Goal: Task Accomplishment & Management: Use online tool/utility

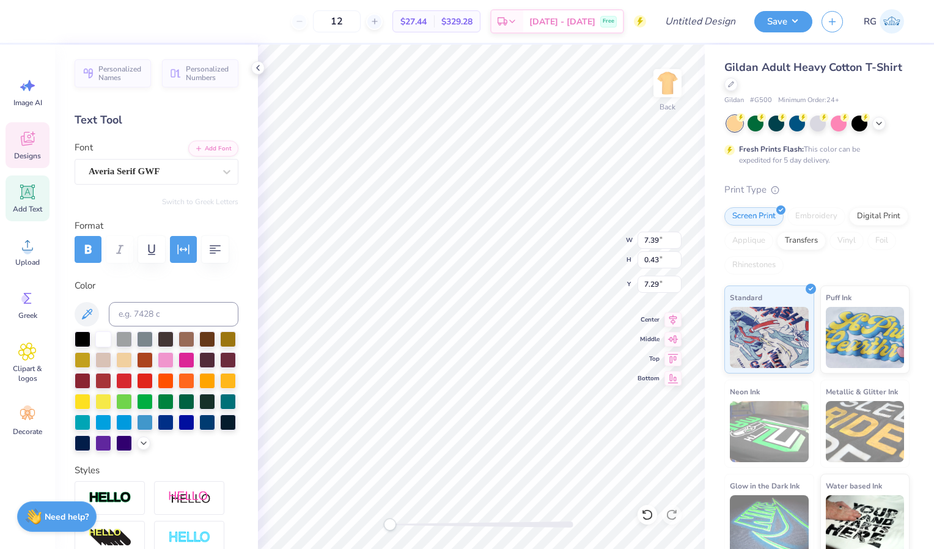
scroll to position [10, 6]
type textarea "FALL Date Pary 2025"
type textarea "Z"
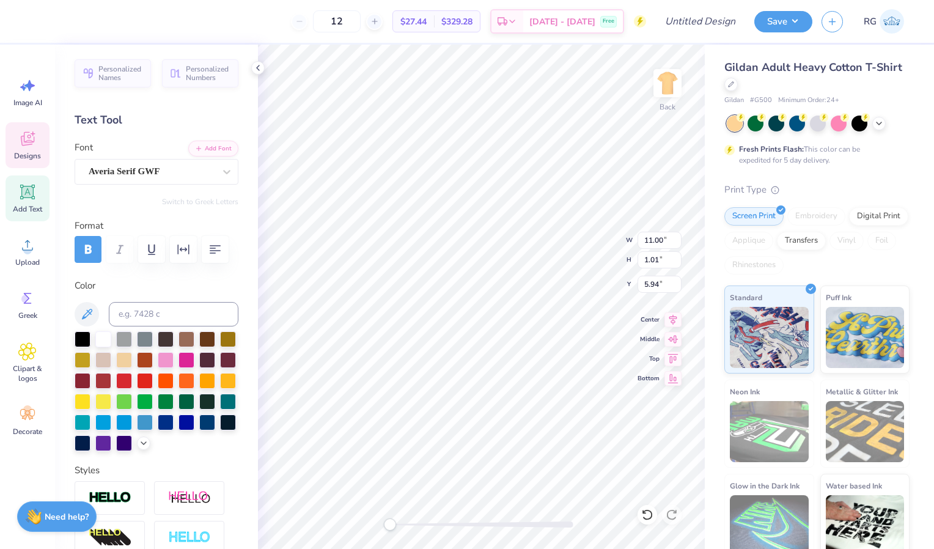
type textarea "Kappa Alpha Theta"
click at [880, 124] on icon at bounding box center [880, 122] width 10 height 10
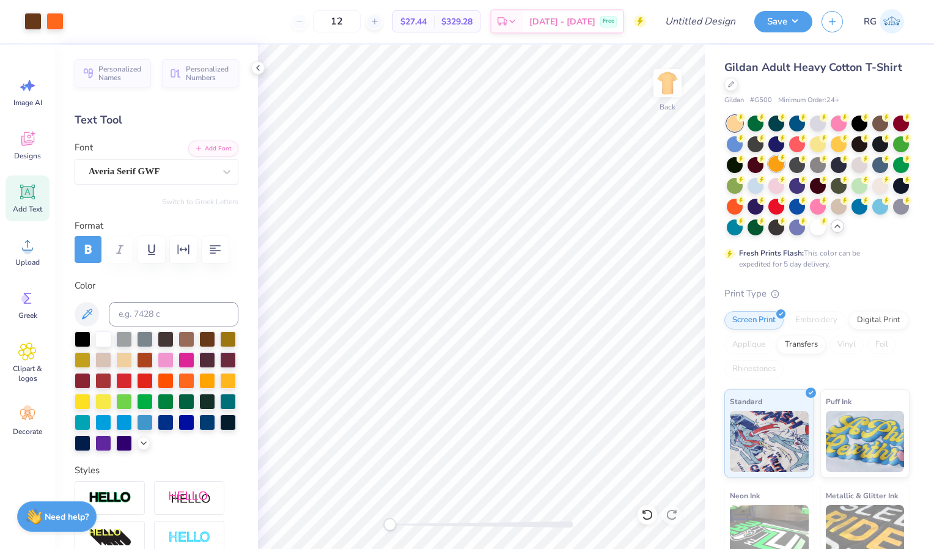
click at [785, 164] on div at bounding box center [777, 164] width 16 height 16
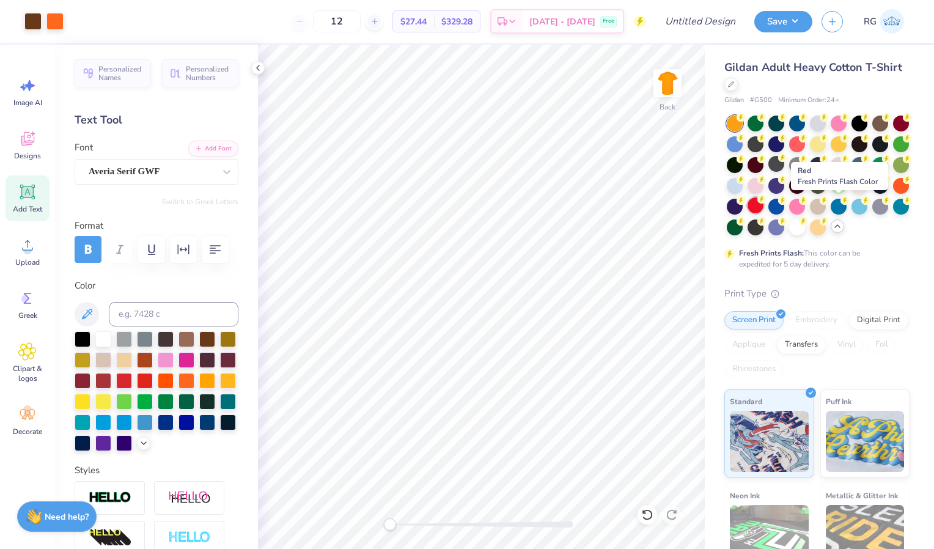
click at [764, 202] on div at bounding box center [756, 206] width 16 height 16
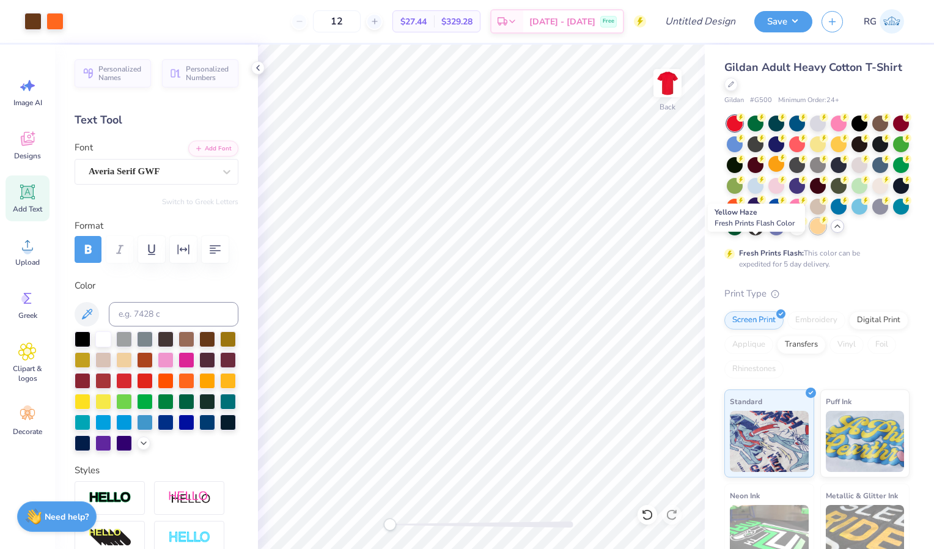
click at [810, 234] on div at bounding box center [818, 226] width 16 height 16
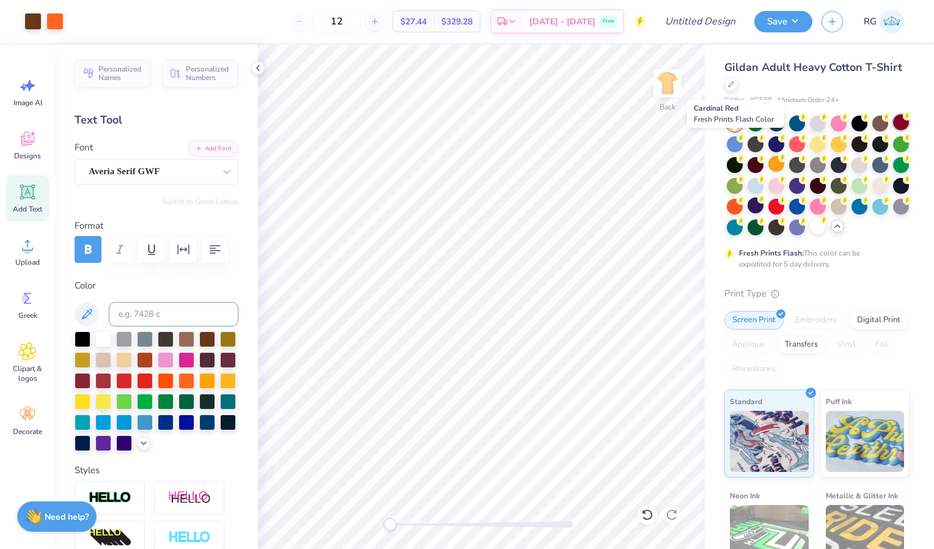
click at [894, 130] on div at bounding box center [902, 122] width 16 height 16
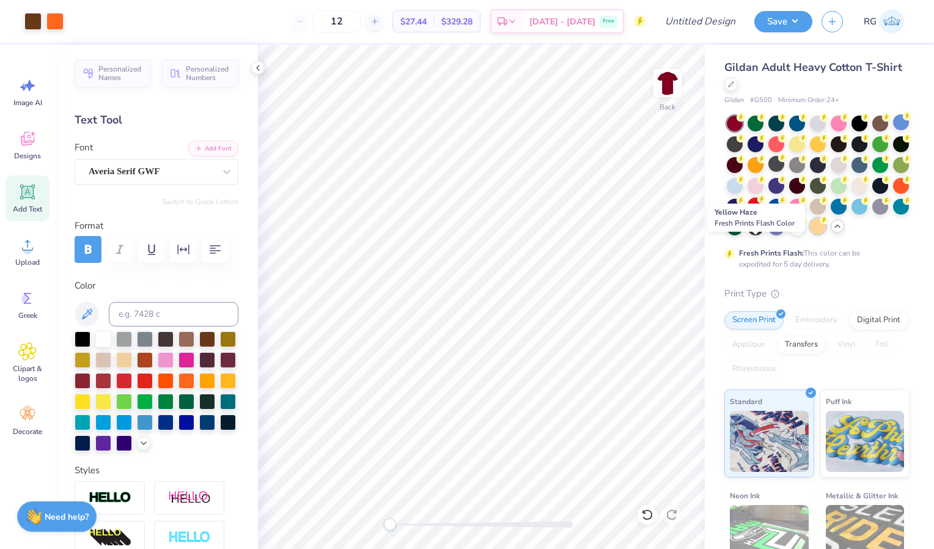
click at [810, 234] on div at bounding box center [818, 226] width 16 height 16
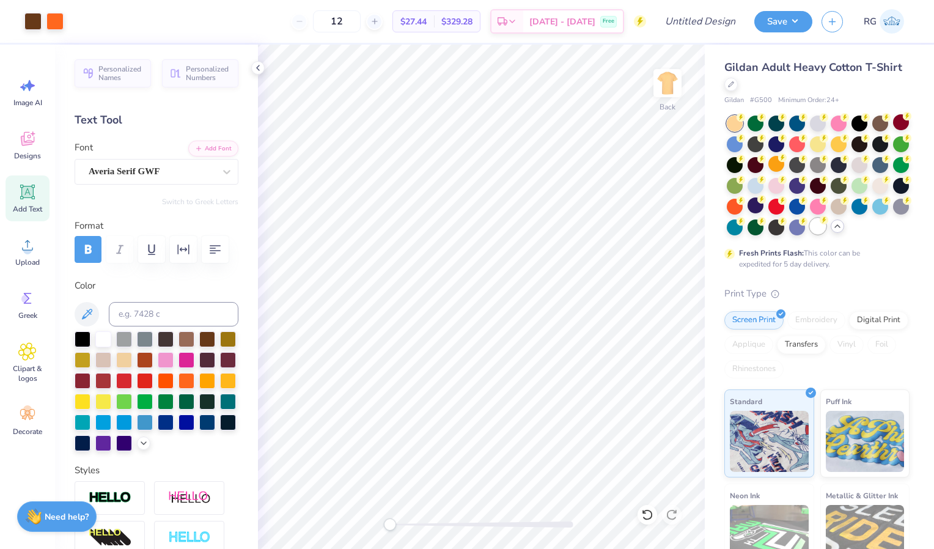
click at [810, 234] on div at bounding box center [818, 226] width 16 height 16
type input "10.00"
type input "3.73"
type input "4.46"
click at [712, 24] on input "Design Title" at bounding box center [716, 21] width 60 height 24
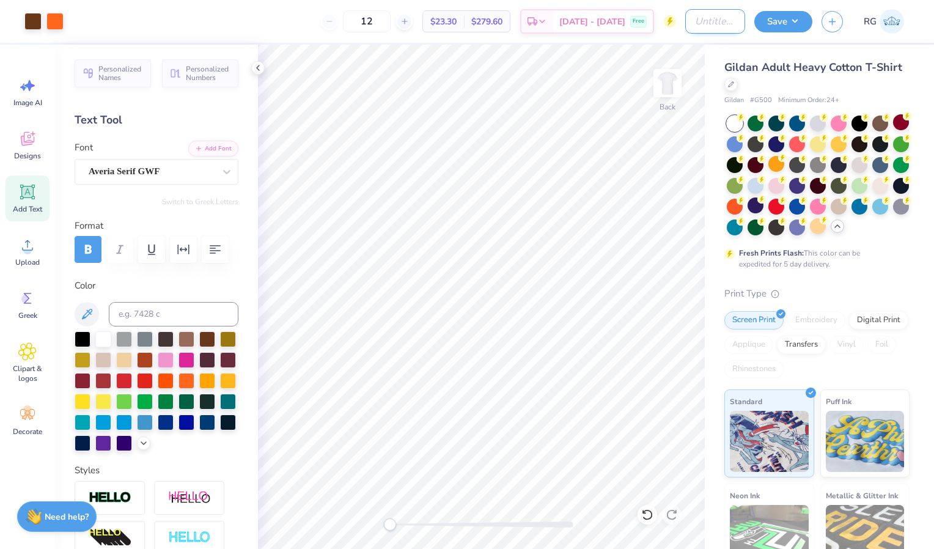
paste input "Bucknell Theta Fall Date Party 2025"
type input "Bucknell Theta Fall Date Party 2025"
click at [665, 82] on img at bounding box center [667, 83] width 49 height 49
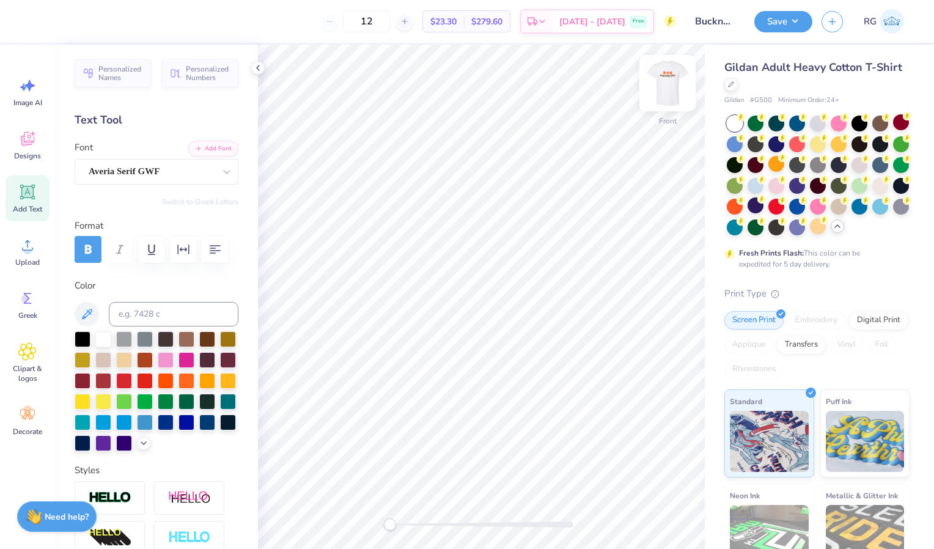
click at [666, 83] on img at bounding box center [667, 83] width 49 height 49
click at [775, 19] on button "Save" at bounding box center [784, 19] width 58 height 21
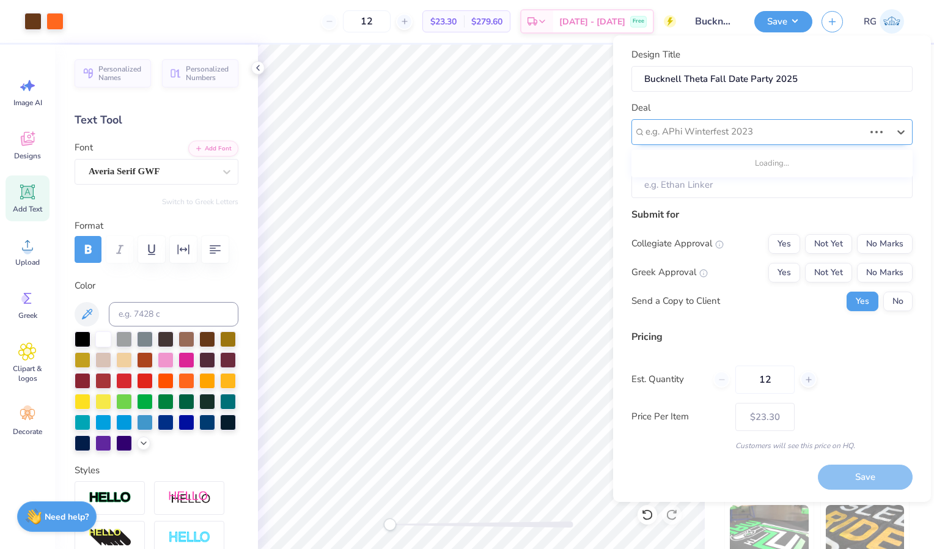
click at [735, 129] on div at bounding box center [755, 132] width 219 height 17
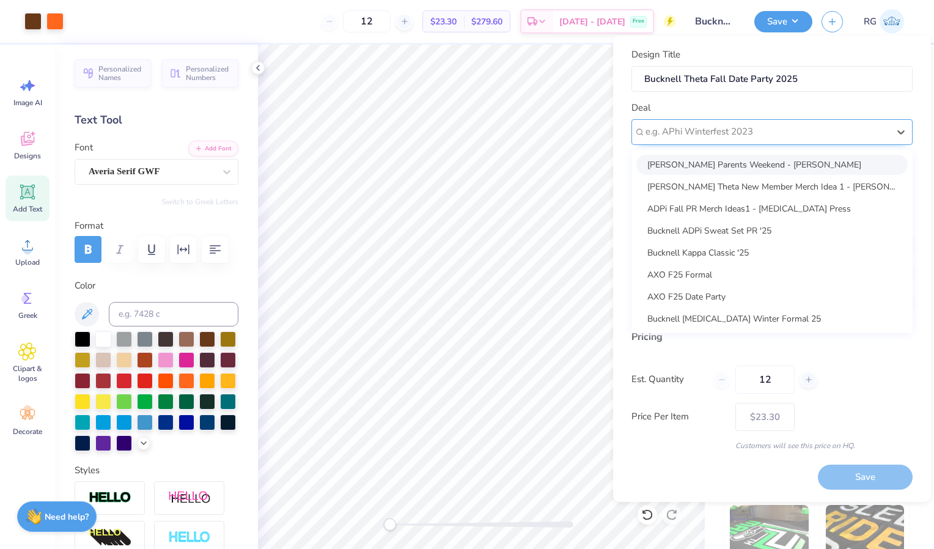
paste input "Bucknell Theta Fall Date Party 2025"
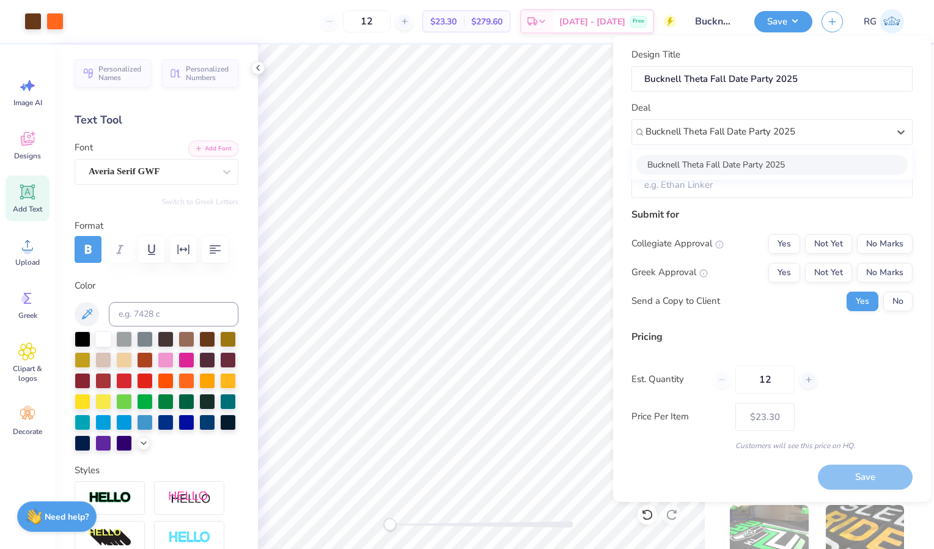
click at [732, 160] on div "Bucknell Theta Fall Date Party 2025" at bounding box center [773, 165] width 272 height 20
type input "Bucknell Theta Fall Date Party 2025"
type input "Sydney Strasser"
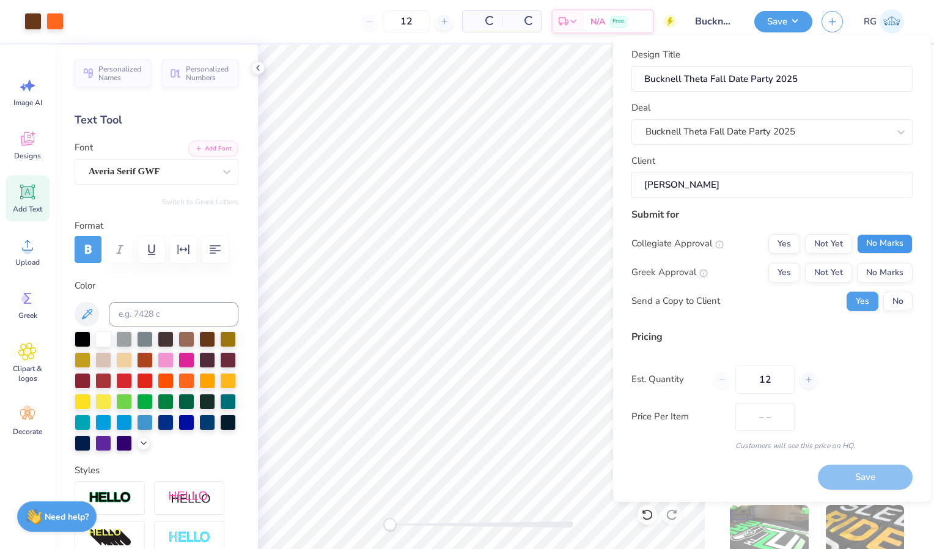
click at [884, 243] on button "No Marks" at bounding box center [885, 244] width 56 height 20
click at [779, 270] on button "Yes" at bounding box center [785, 273] width 32 height 20
type input "$27.64"
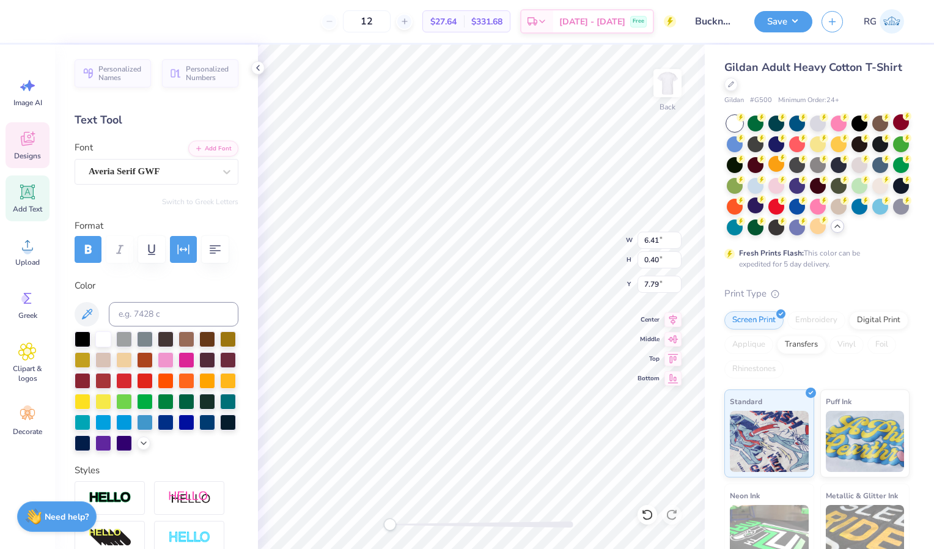
scroll to position [10, 2]
type textarea "Fall Date Pary 2025"
click at [908, 282] on div "Gildan Adult Heavy Cotton T-Shirt Gildan # G500 Minimum Order: 24 + Fresh Print…" at bounding box center [819, 355] width 229 height 621
click at [782, 11] on button "Save" at bounding box center [784, 19] width 58 height 21
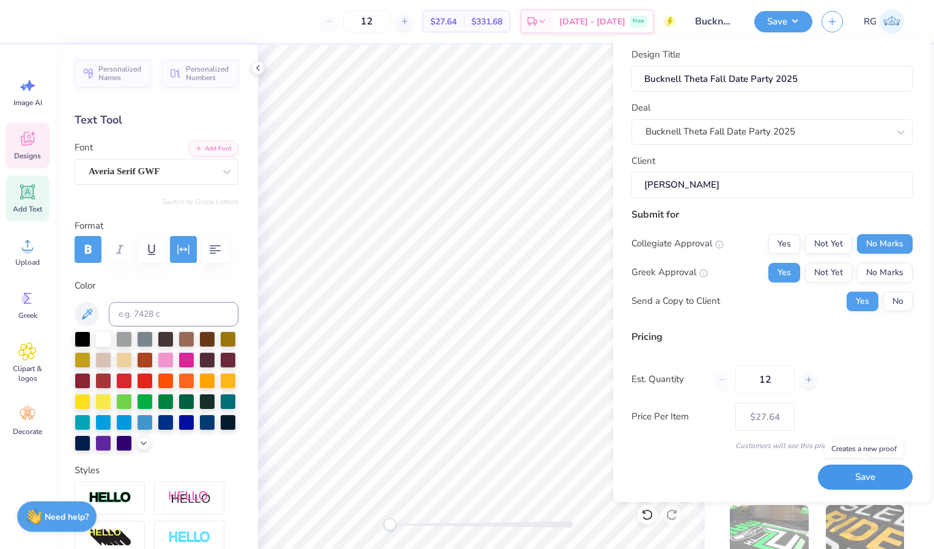
click at [870, 476] on button "Save" at bounding box center [865, 477] width 95 height 25
type input "$27.64"
click at [774, 376] on input "12" at bounding box center [765, 380] width 59 height 28
type input "1"
type input "0"
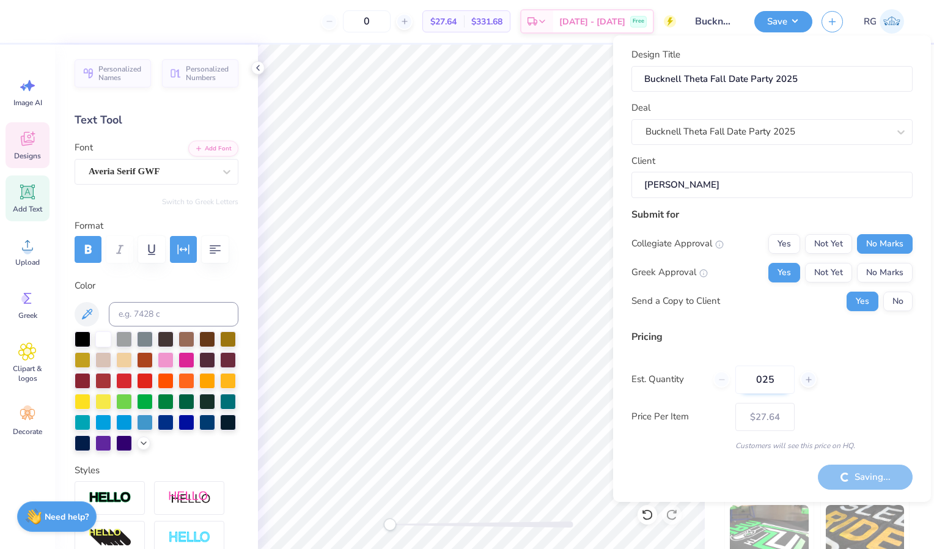
type input "0254"
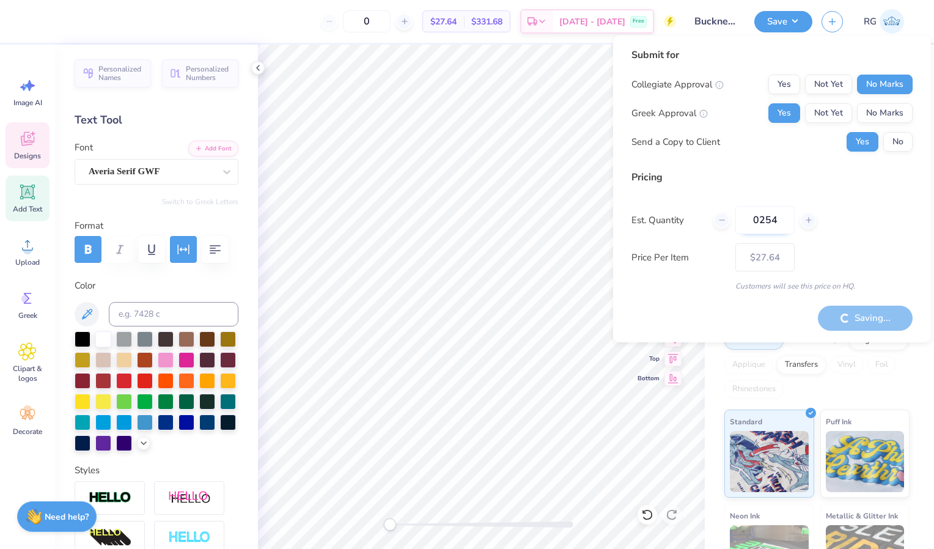
type input "12"
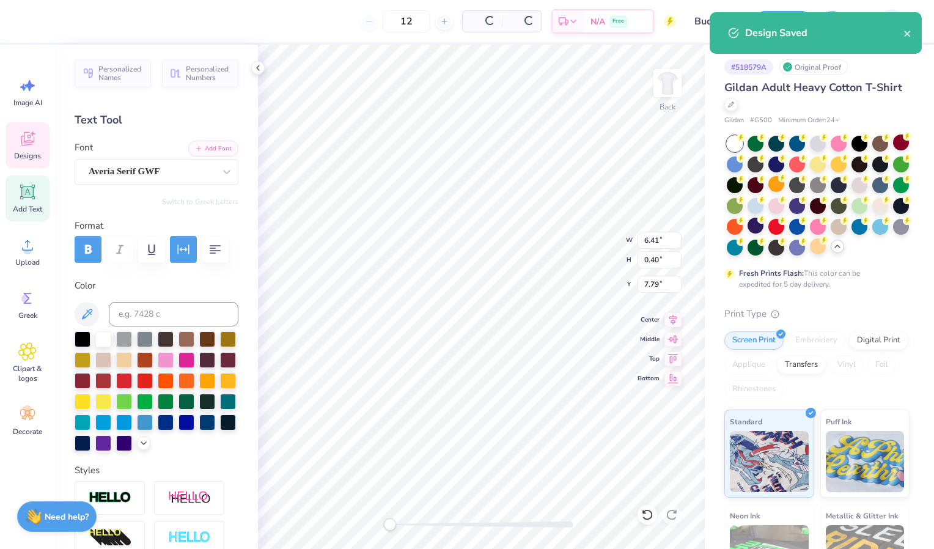
type input "$27.64"
click at [391, 21] on input "12" at bounding box center [367, 21] width 48 height 22
type input "135"
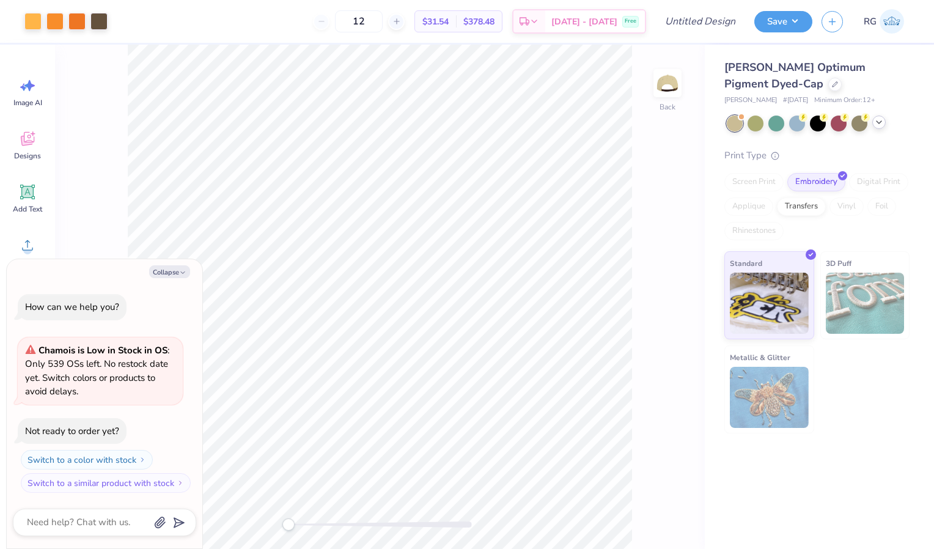
click at [878, 126] on icon at bounding box center [880, 122] width 10 height 10
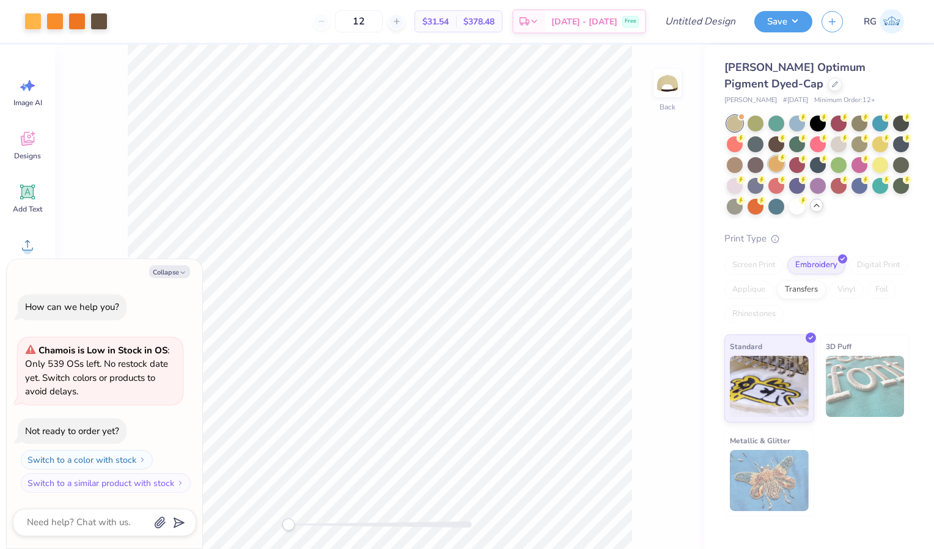
click at [777, 156] on div at bounding box center [777, 164] width 16 height 16
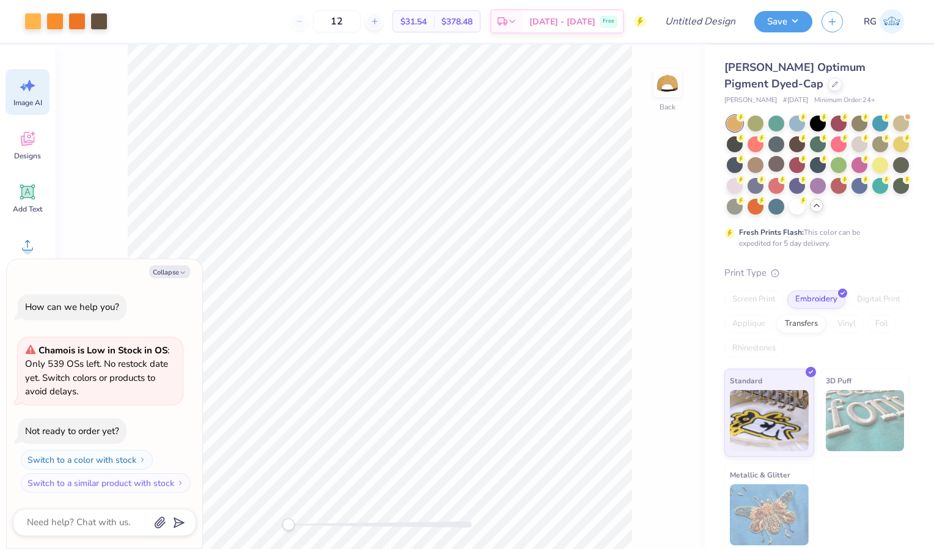
click at [29, 105] on span "Image AI" at bounding box center [27, 103] width 29 height 10
type textarea "x"
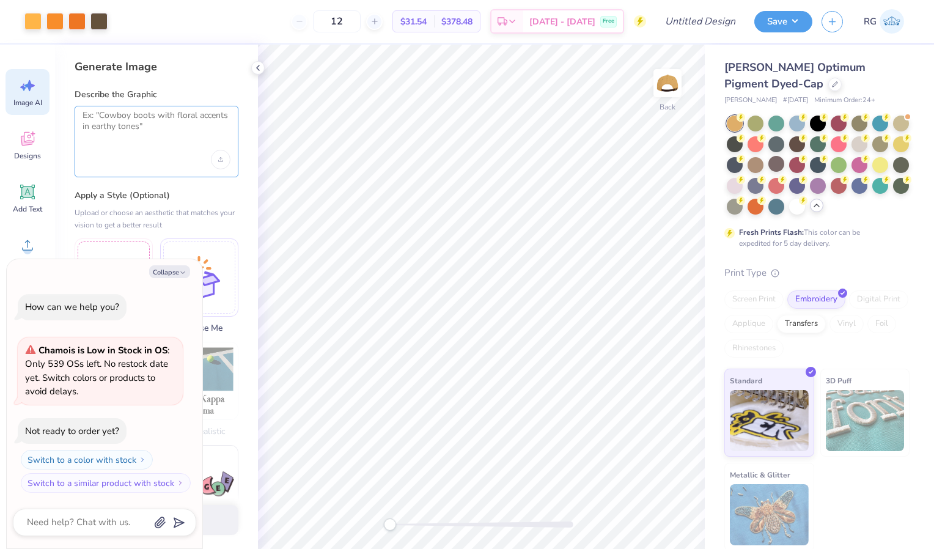
click at [169, 140] on textarea at bounding box center [157, 125] width 148 height 31
type textarea "C"
type textarea "Make a pumpkin out of the design on the hat"
click at [173, 267] on button "Collapse" at bounding box center [169, 271] width 41 height 13
type textarea "x"
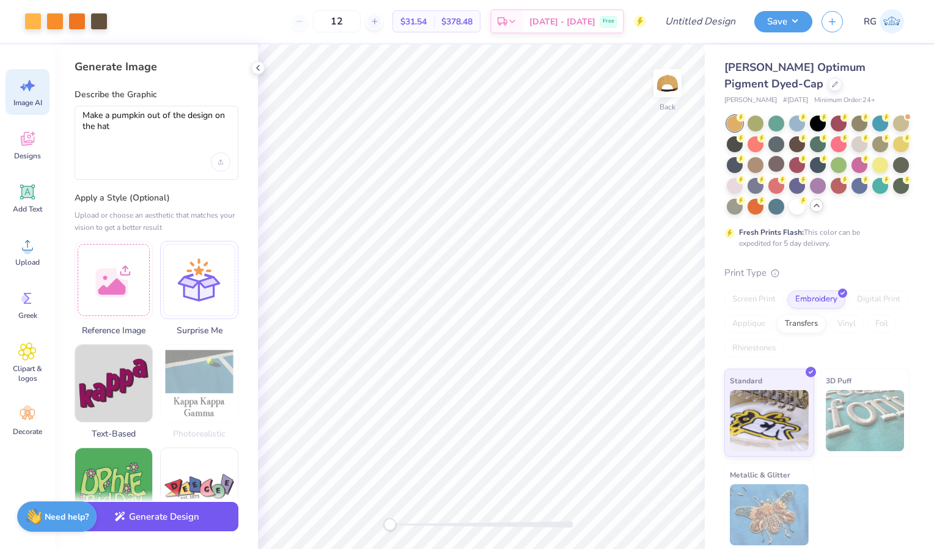
click at [184, 521] on button "Generate Design" at bounding box center [157, 517] width 164 height 30
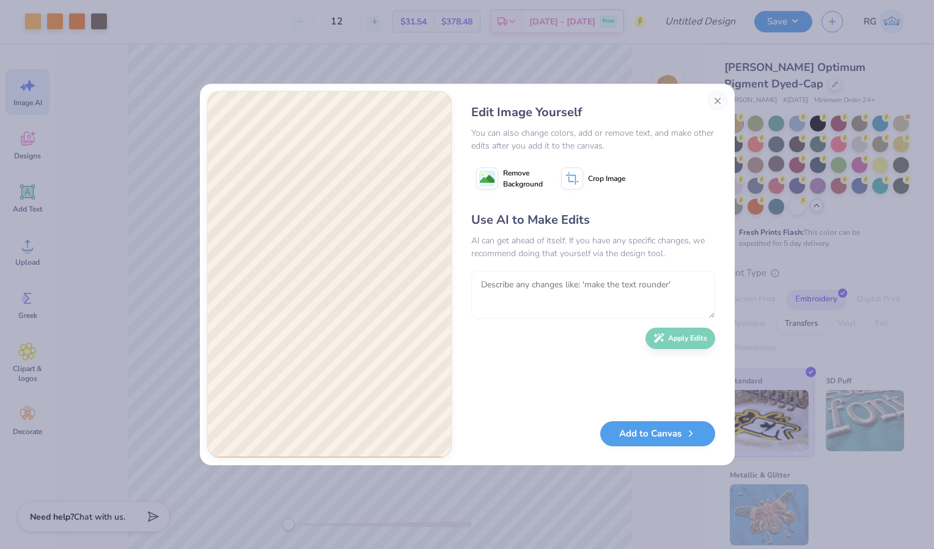
click at [632, 290] on textarea at bounding box center [594, 295] width 244 height 48
click at [535, 295] on textarea "To enrich screen reader interactions, please activate Accessibility in Grammarl…" at bounding box center [594, 295] width 244 height 48
type textarea "Remove the hat element of it"
click at [688, 342] on button "Apply Edits" at bounding box center [681, 335] width 70 height 21
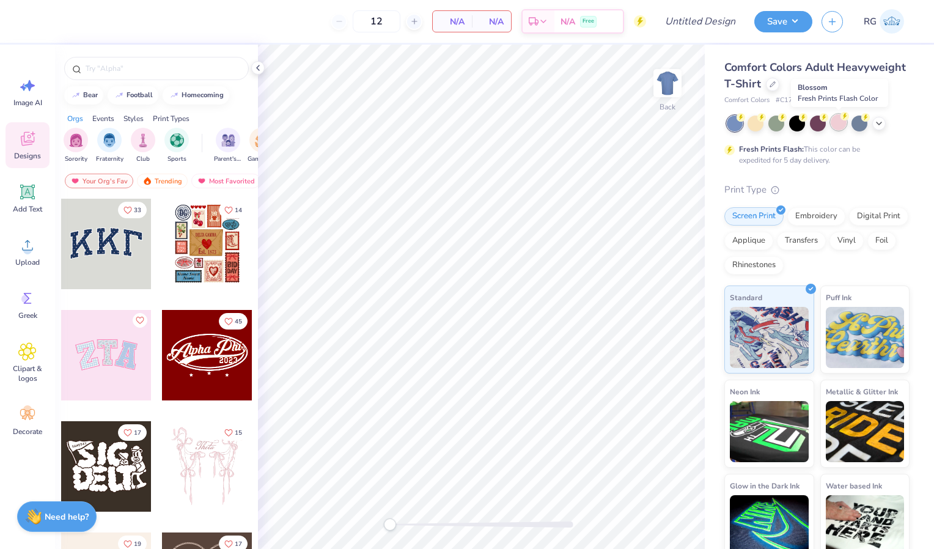
click at [836, 124] on div at bounding box center [839, 122] width 16 height 16
click at [881, 127] on icon at bounding box center [880, 122] width 10 height 10
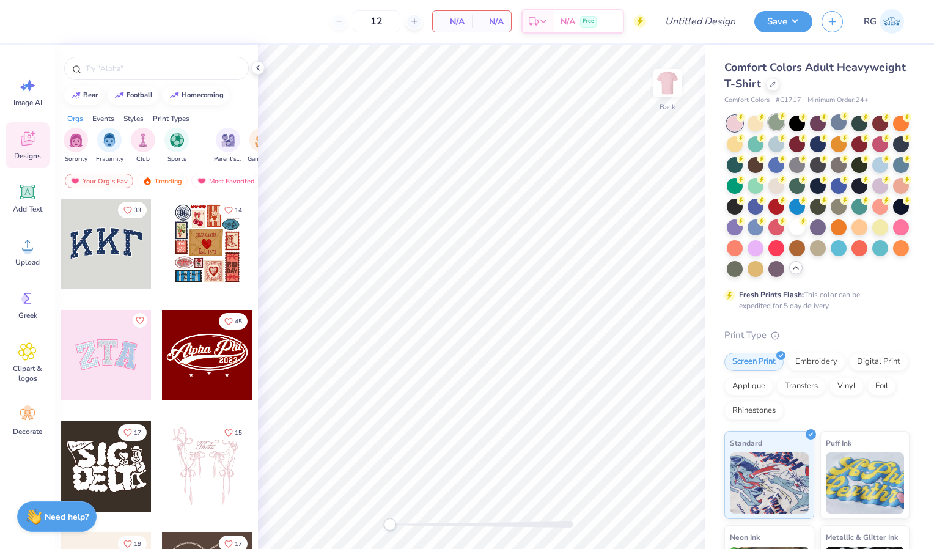
click at [779, 123] on div at bounding box center [777, 122] width 16 height 16
click at [176, 72] on input "text" at bounding box center [162, 68] width 157 height 12
type input "fall"
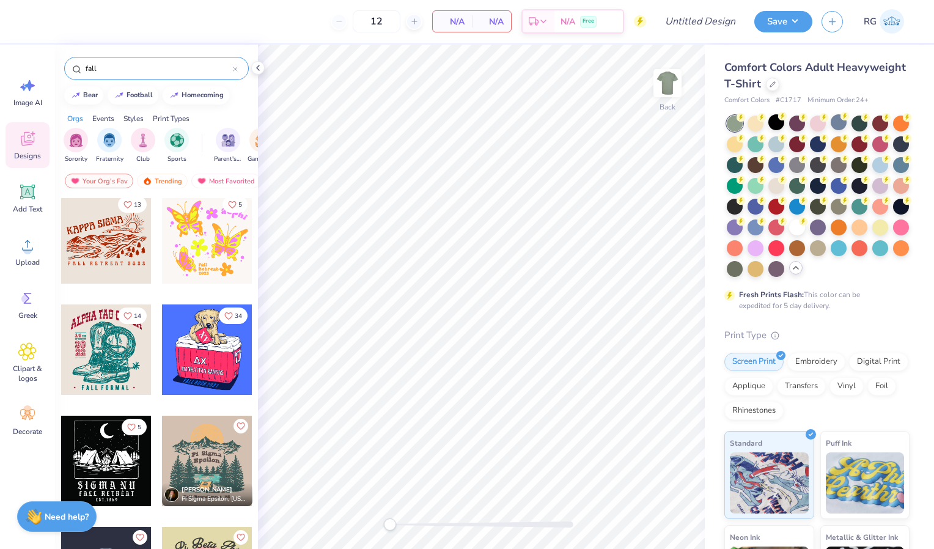
scroll to position [2013, 0]
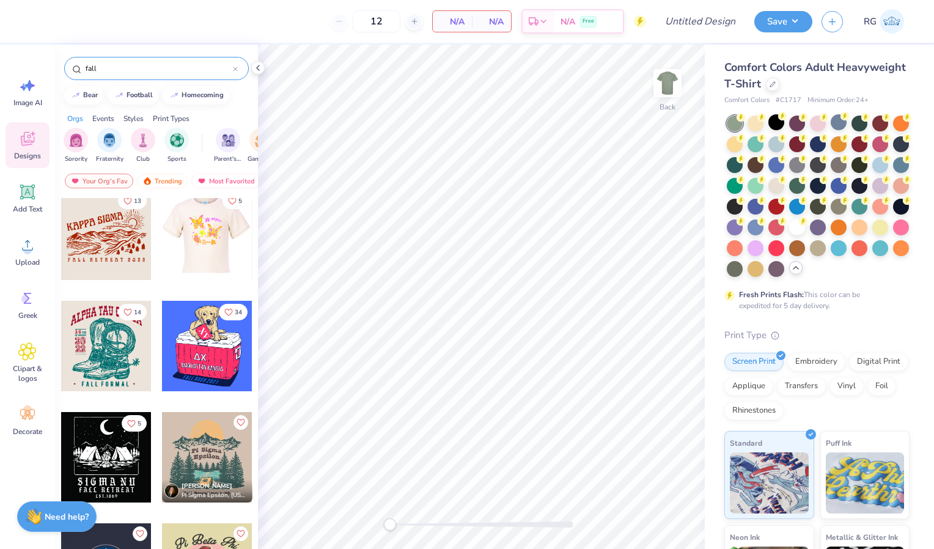
click at [162, 229] on div at bounding box center [117, 235] width 91 height 91
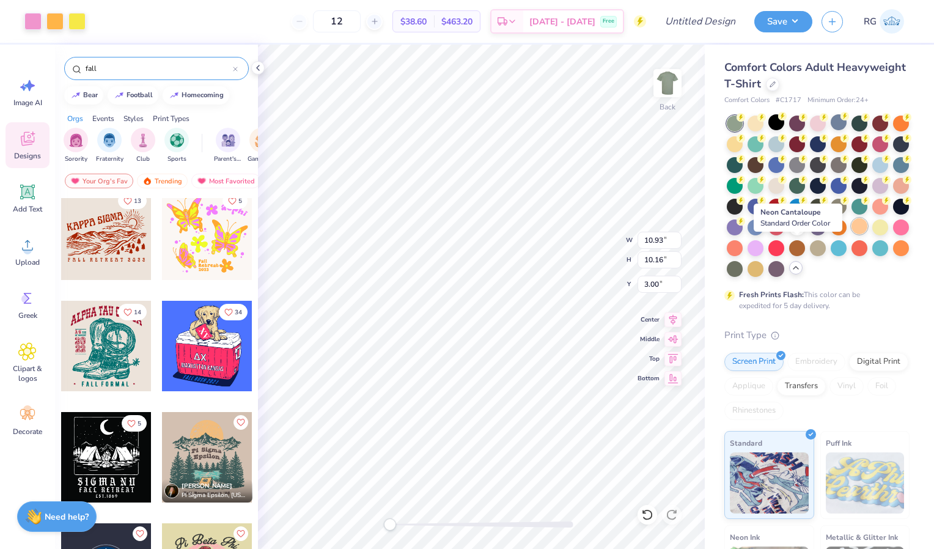
click at [852, 234] on div at bounding box center [860, 226] width 16 height 16
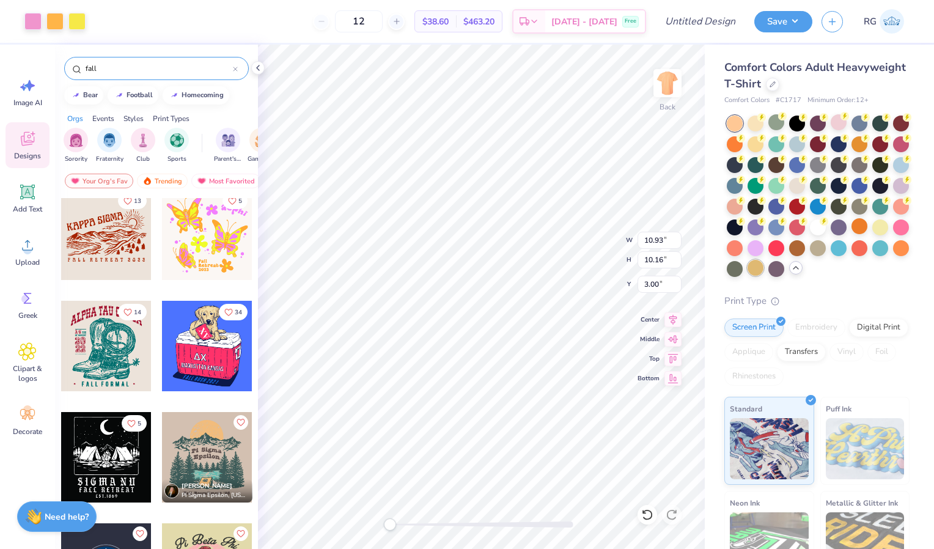
click at [748, 276] on div at bounding box center [756, 268] width 16 height 16
click at [31, 21] on div at bounding box center [32, 20] width 17 height 17
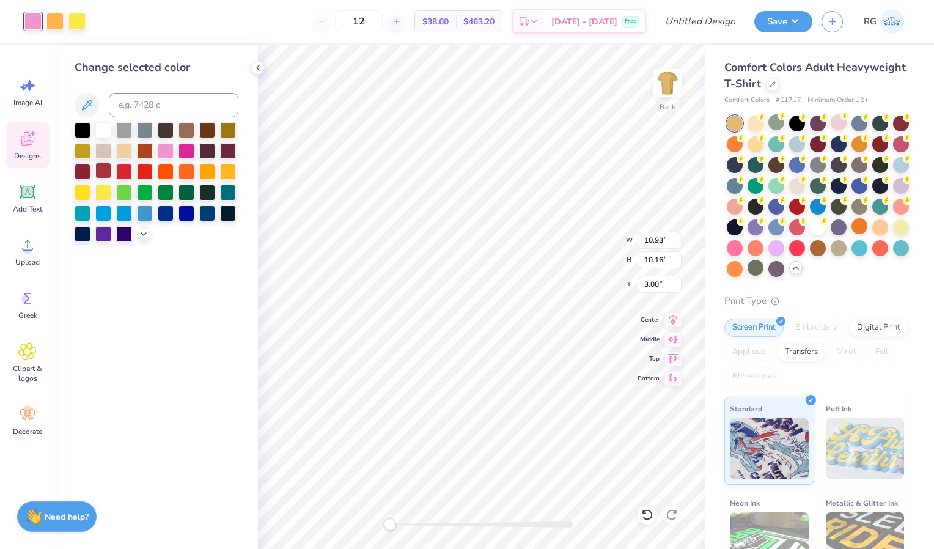
click at [103, 171] on div at bounding box center [103, 171] width 16 height 16
click at [209, 171] on div at bounding box center [207, 171] width 16 height 16
click at [78, 172] on div at bounding box center [83, 171] width 16 height 16
click at [51, 17] on div at bounding box center [54, 20] width 17 height 17
click at [144, 150] on div at bounding box center [145, 150] width 16 height 16
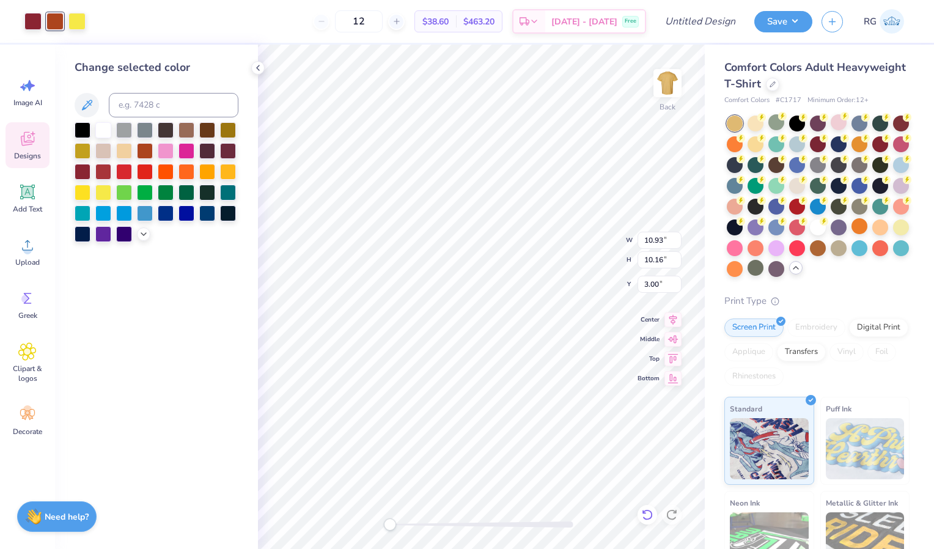
click at [649, 516] on icon at bounding box center [648, 515] width 12 height 12
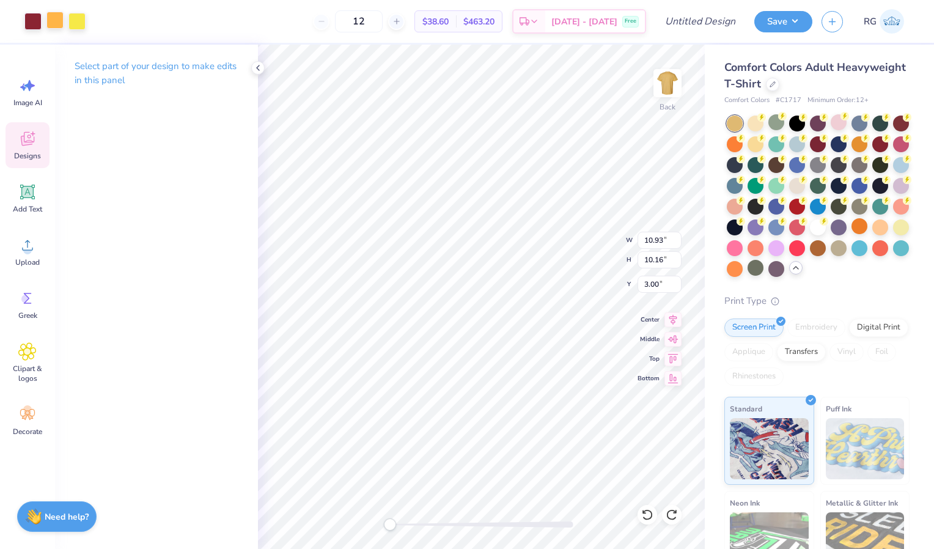
click at [55, 25] on div at bounding box center [54, 20] width 17 height 17
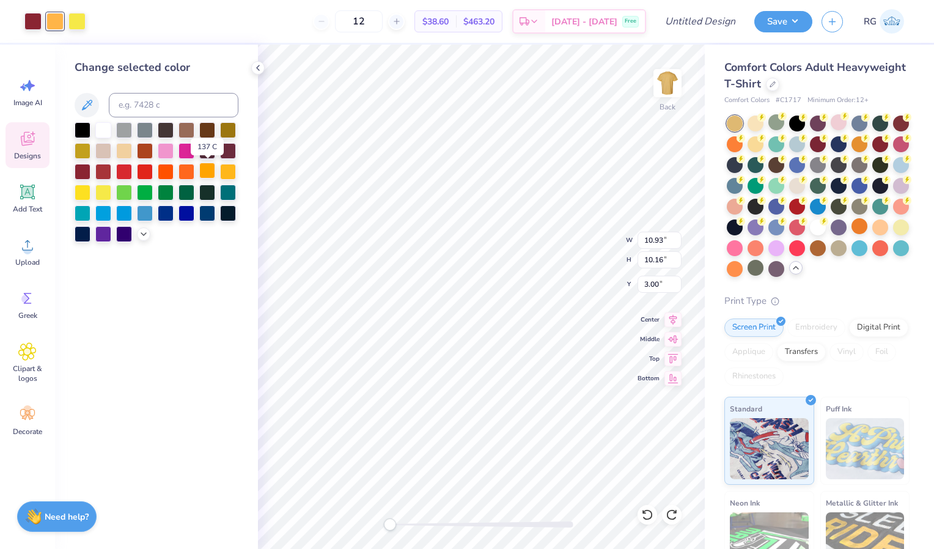
click at [205, 171] on div at bounding box center [207, 171] width 16 height 16
click at [76, 24] on div at bounding box center [76, 20] width 17 height 17
click at [145, 149] on div at bounding box center [145, 150] width 16 height 16
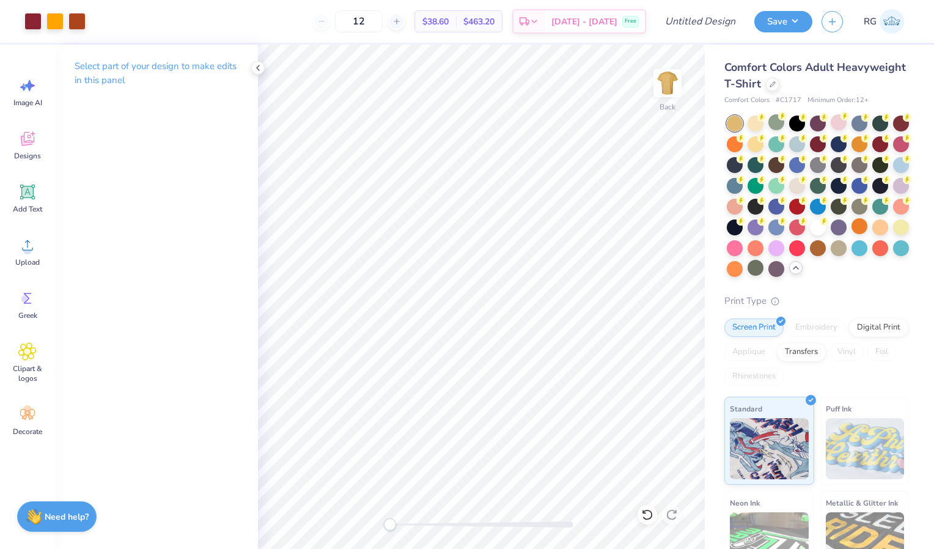
click at [250, 67] on div "Select part of your design to make edits in this panel" at bounding box center [156, 78] width 203 height 67
click at [257, 70] on icon at bounding box center [258, 68] width 10 height 10
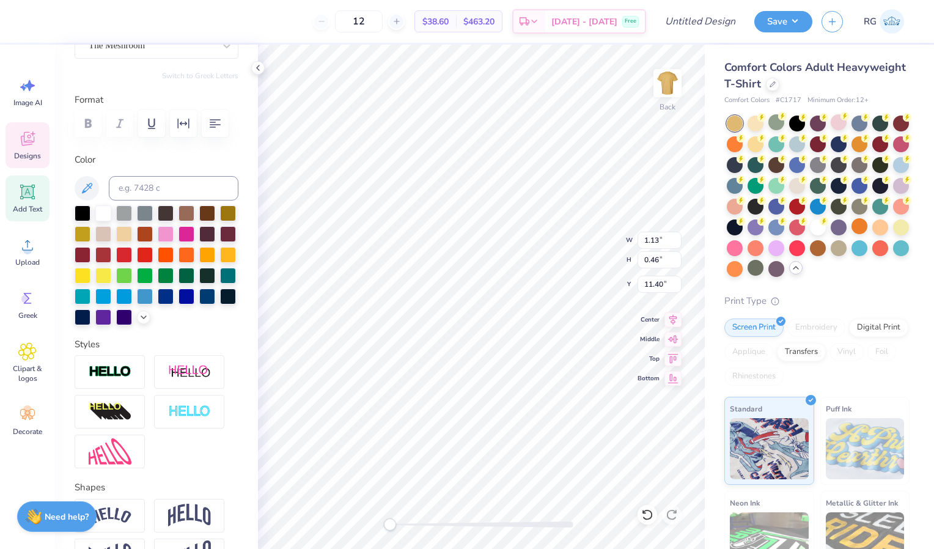
scroll to position [124, 0]
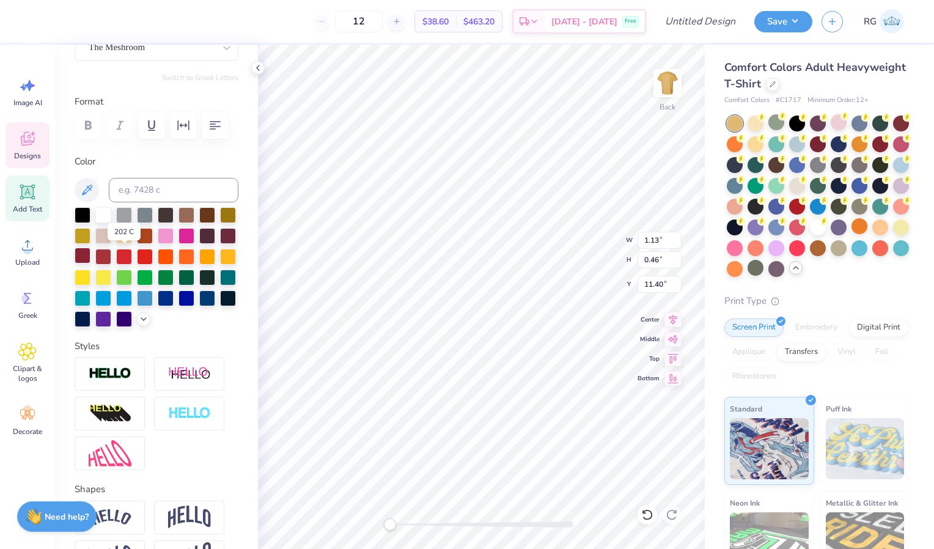
click at [91, 253] on div at bounding box center [83, 256] width 16 height 16
click at [91, 256] on div at bounding box center [83, 256] width 16 height 16
type input "1.34"
type input "0.41"
type input "12.57"
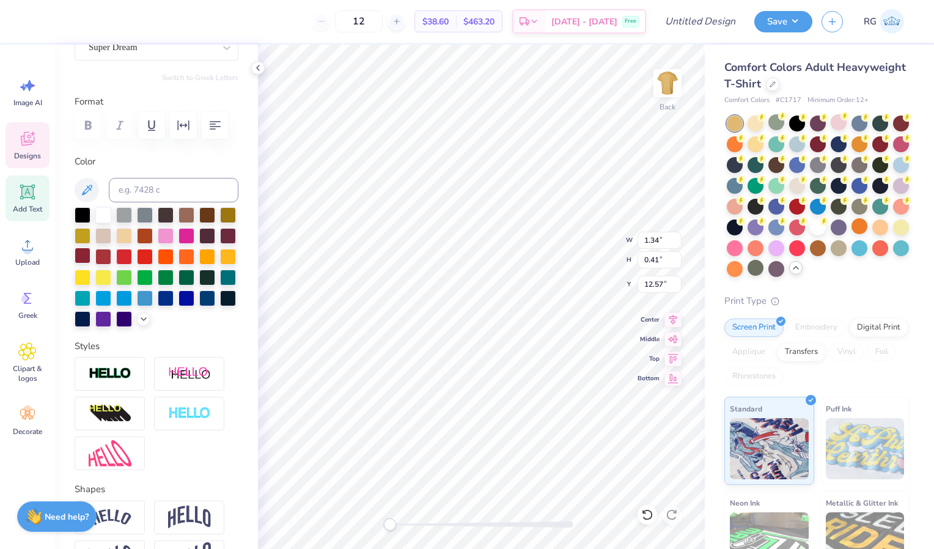
scroll to position [126, 0]
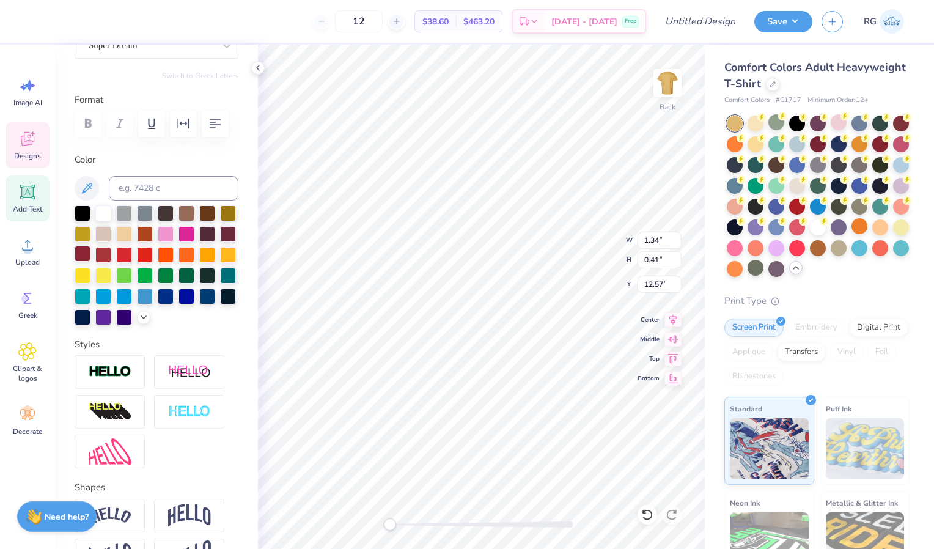
click at [91, 252] on div at bounding box center [83, 254] width 16 height 16
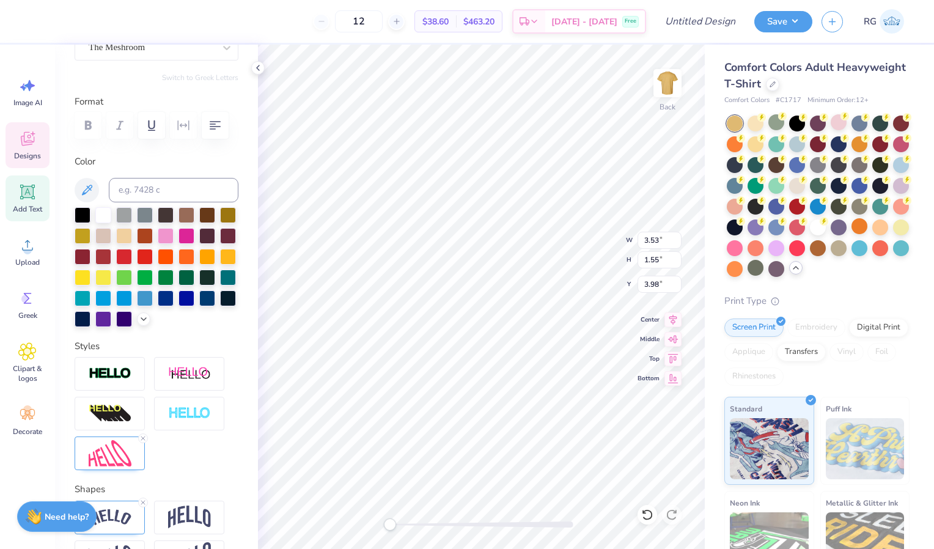
scroll to position [10, 1]
type textarea "Theta"
type input "2.73"
type input "0.48"
type input "11.97"
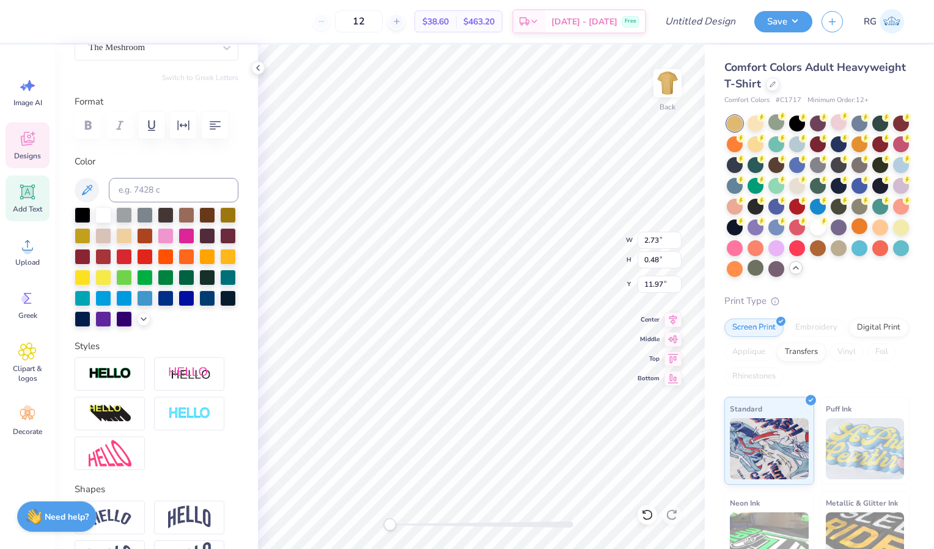
scroll to position [10, 3]
type textarea "Date Party"
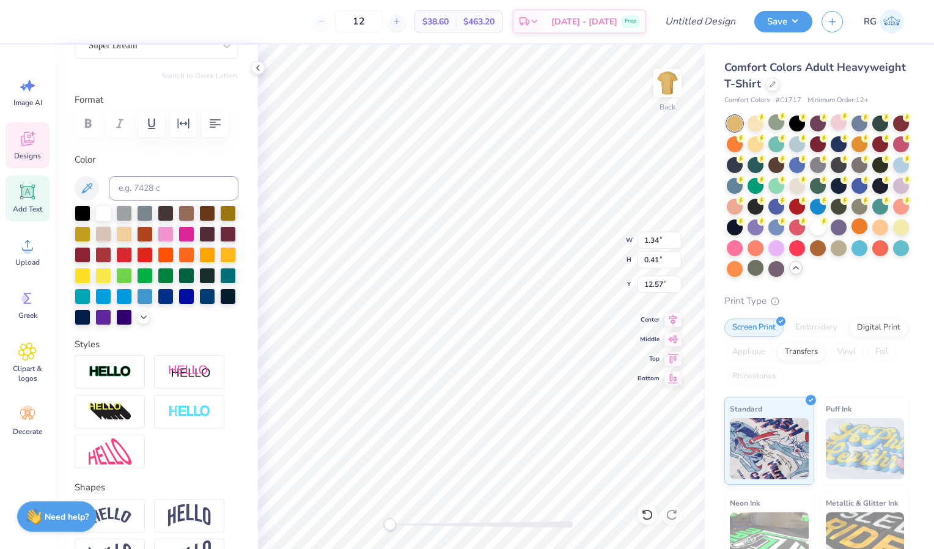
scroll to position [10, 2]
type textarea "2025"
type input "1.13"
type input "0.46"
type input "11.40"
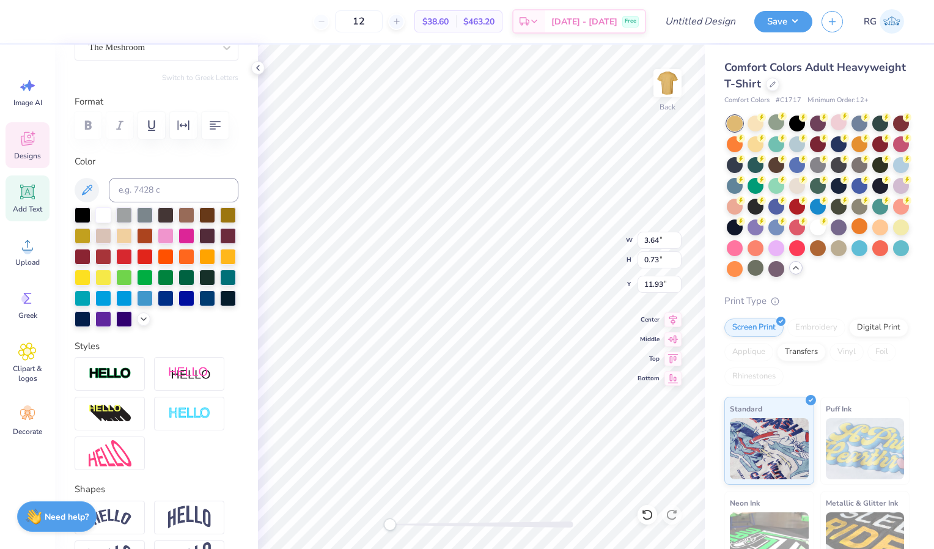
scroll to position [10, 2]
type textarea "Date Party"
type input "1.13"
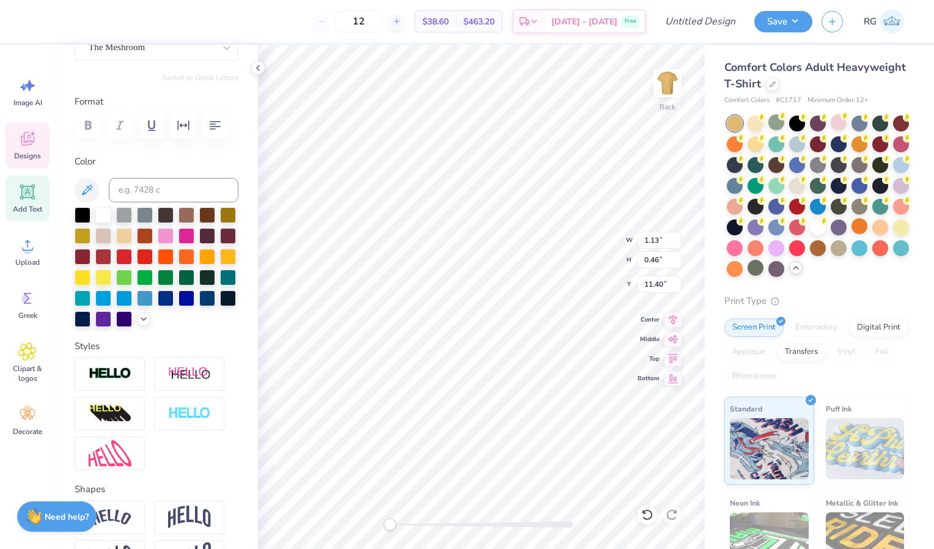
type input "0.46"
type input "11.40"
type input "1.13"
type input "0.46"
type input "10.65"
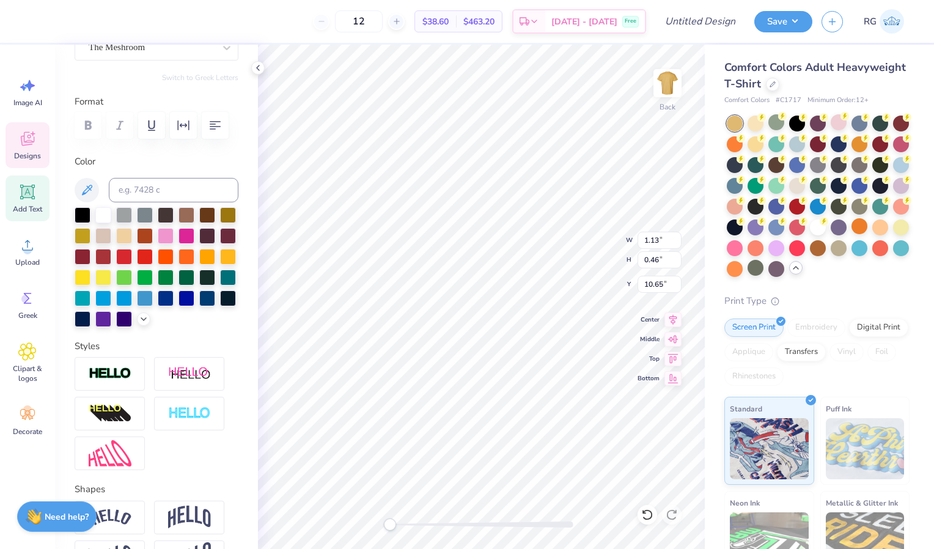
type input "1.95"
type input "1.46"
type input "11.32"
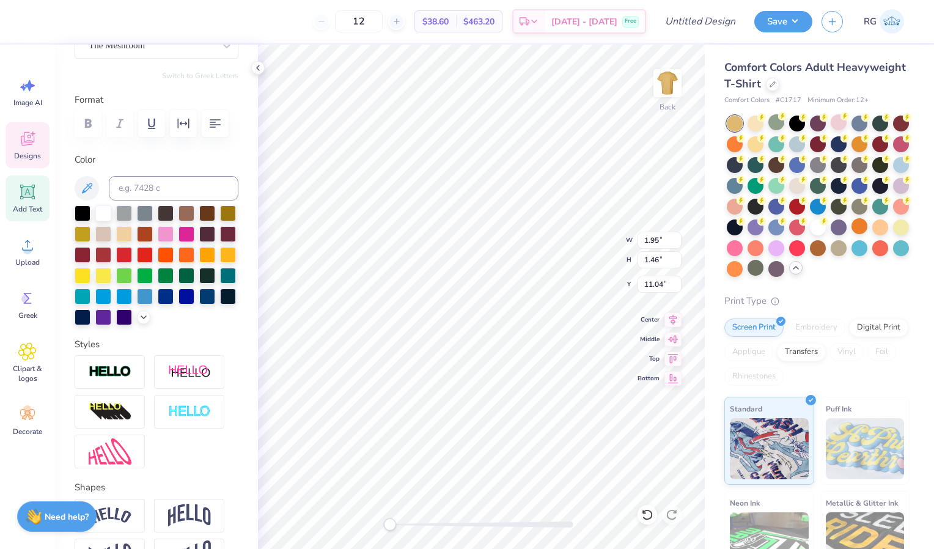
type input "1.95"
type input "1.46"
type input "11.04"
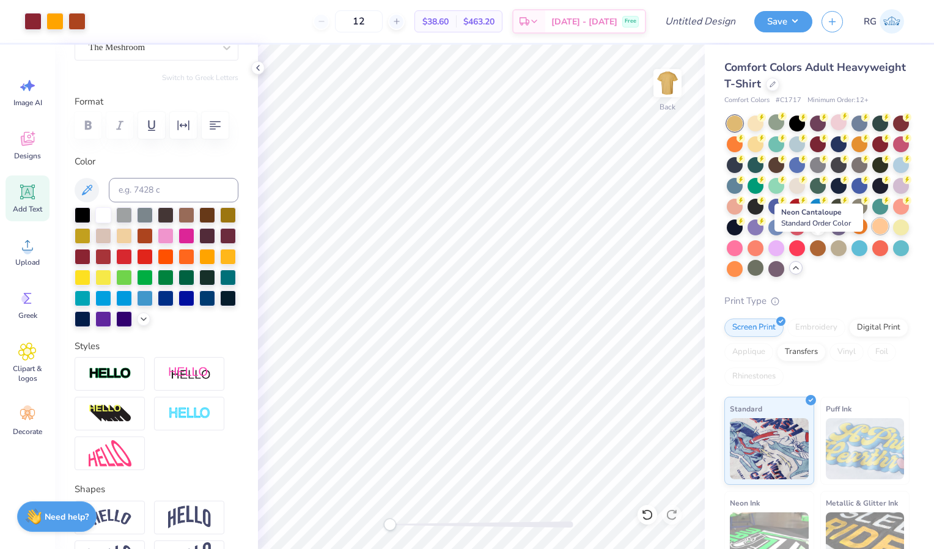
click at [873, 234] on div at bounding box center [881, 226] width 16 height 16
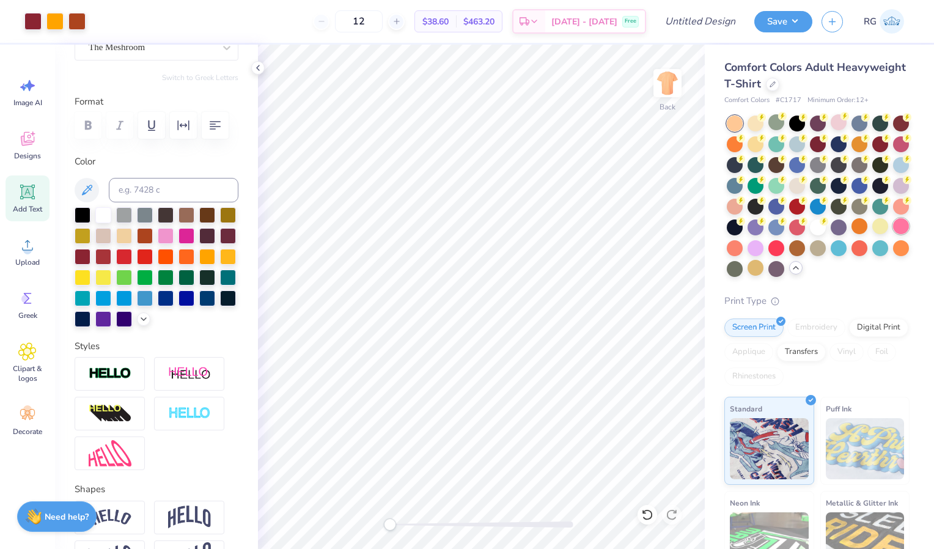
click at [894, 234] on div at bounding box center [902, 226] width 16 height 16
click at [769, 276] on div at bounding box center [777, 268] width 16 height 16
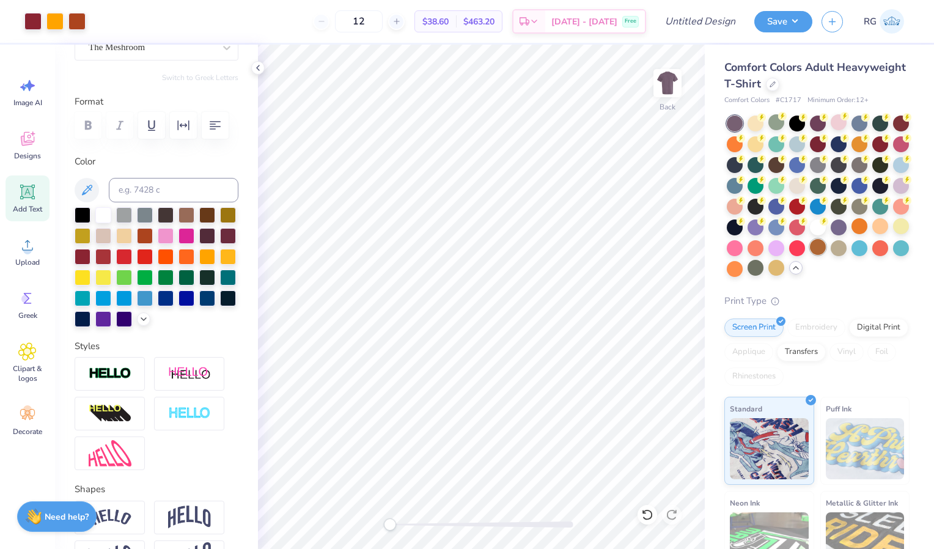
click at [810, 255] on div at bounding box center [818, 247] width 16 height 16
click at [868, 141] on div at bounding box center [860, 143] width 16 height 16
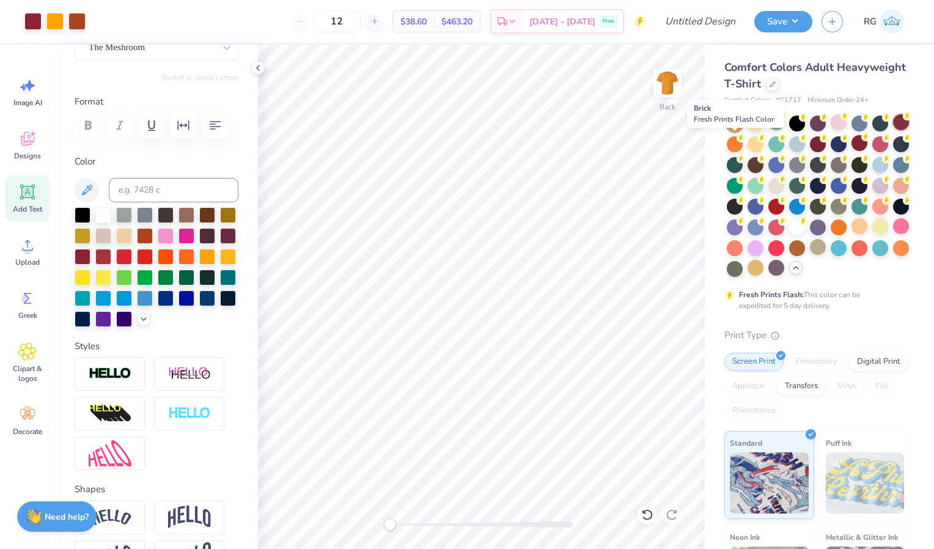
click at [894, 130] on div at bounding box center [902, 122] width 16 height 16
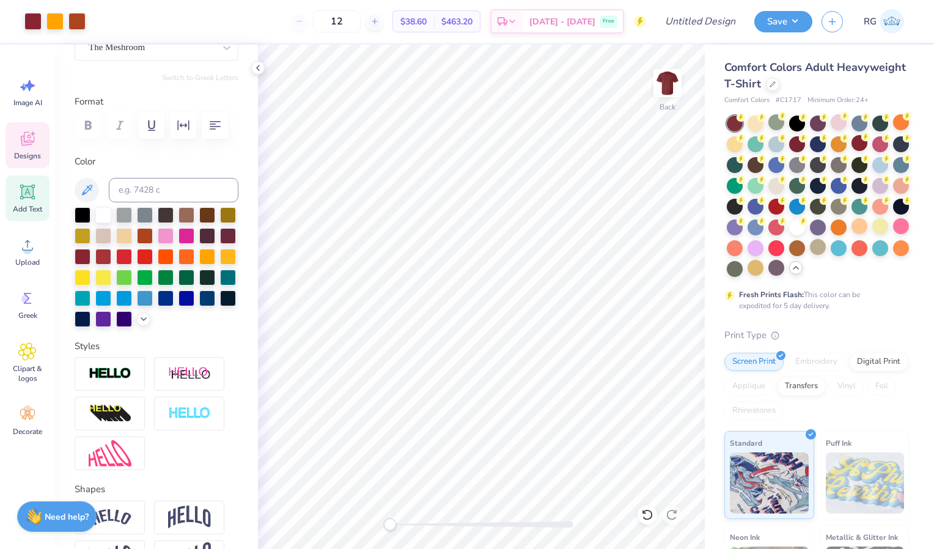
click at [25, 149] on div "Designs" at bounding box center [28, 145] width 44 height 46
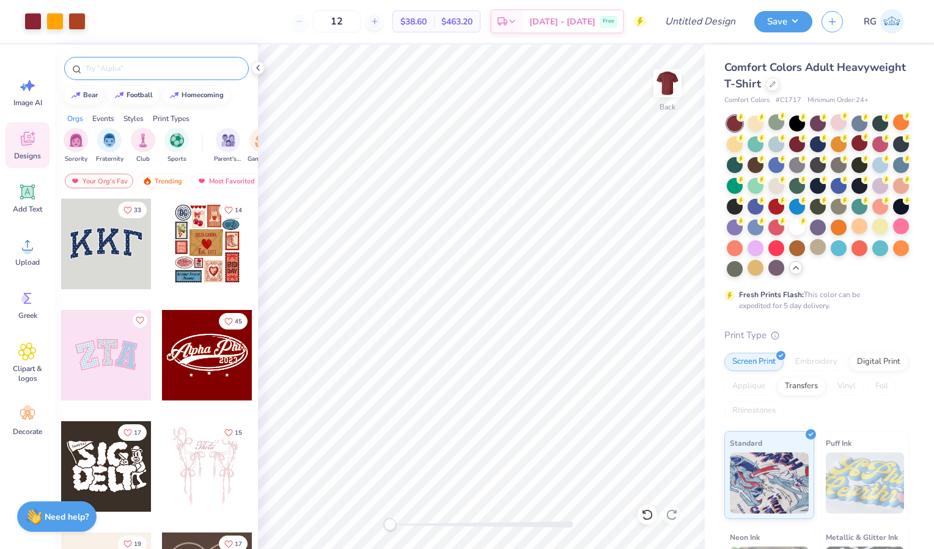
click at [157, 67] on input "text" at bounding box center [162, 68] width 157 height 12
type input "fall"
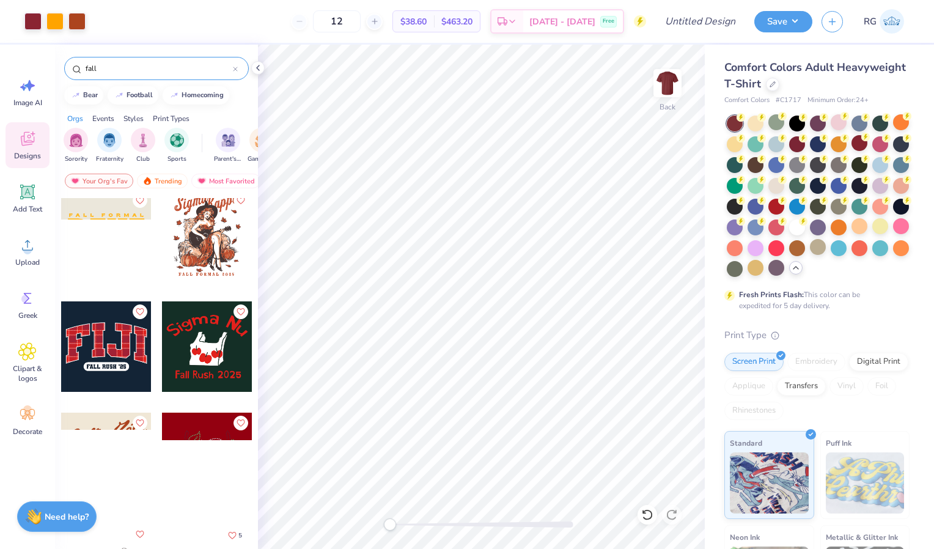
scroll to position [6352, 0]
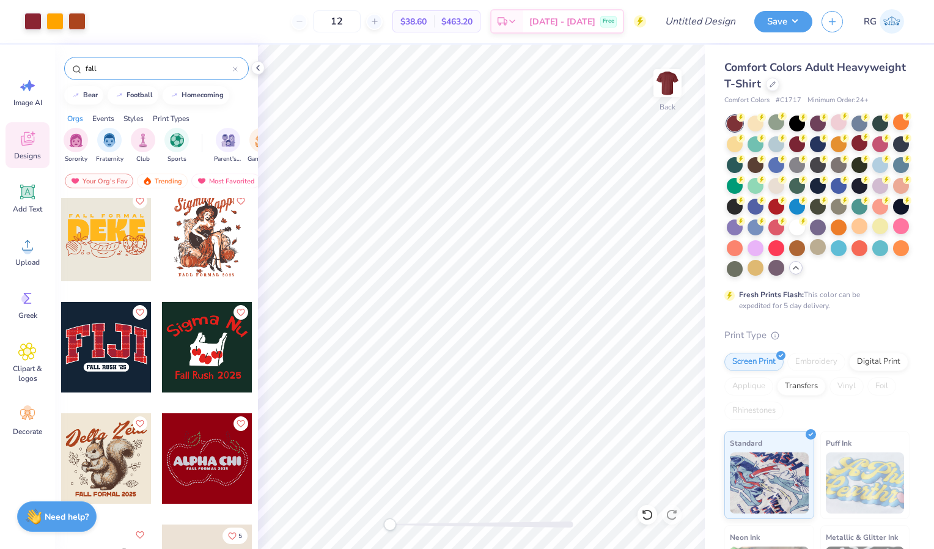
click at [213, 229] on div at bounding box center [207, 236] width 91 height 91
type input "1.59"
type input "1.52"
type input "3.98"
type input "12.06"
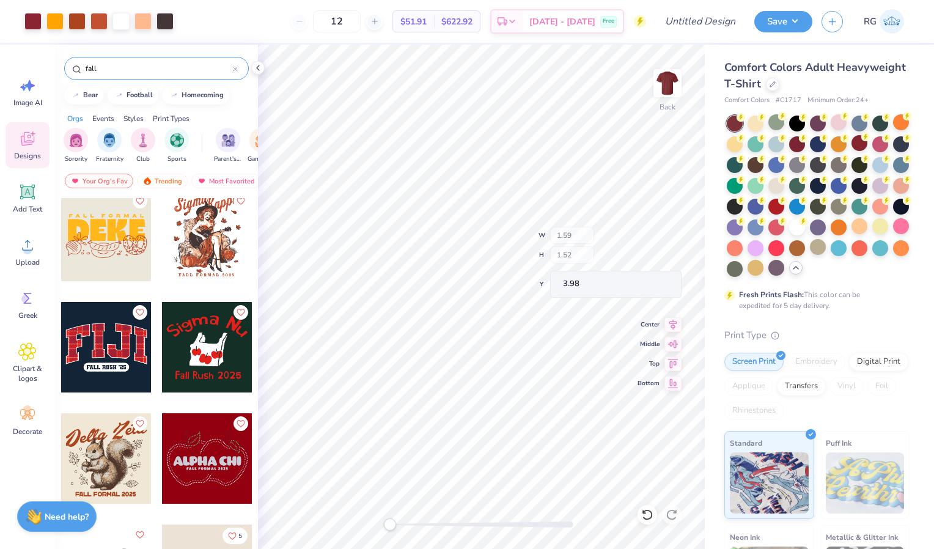
type input "21.50"
type input "3.00"
click at [646, 516] on icon at bounding box center [648, 515] width 12 height 12
type input "3.00"
click at [748, 276] on div at bounding box center [756, 268] width 16 height 16
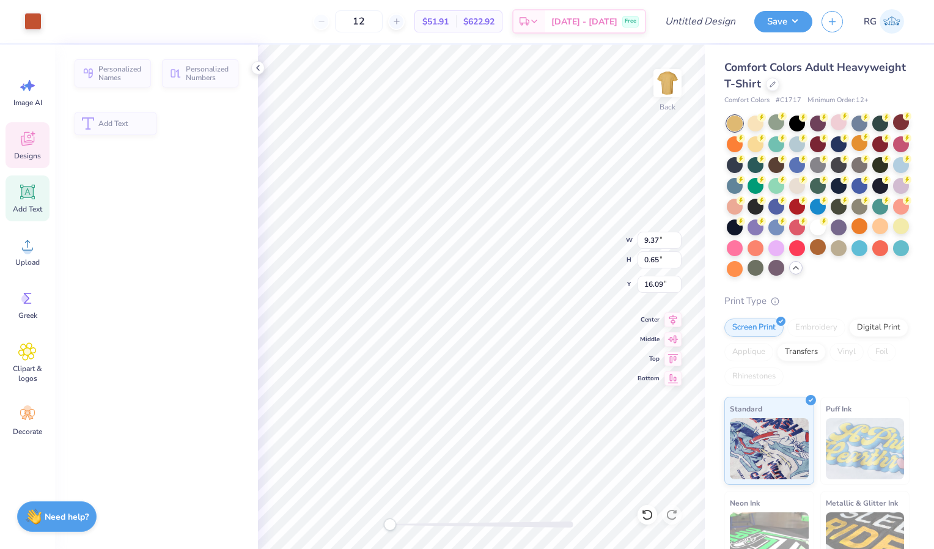
type input "9.37"
type input "0.65"
type input "16.09"
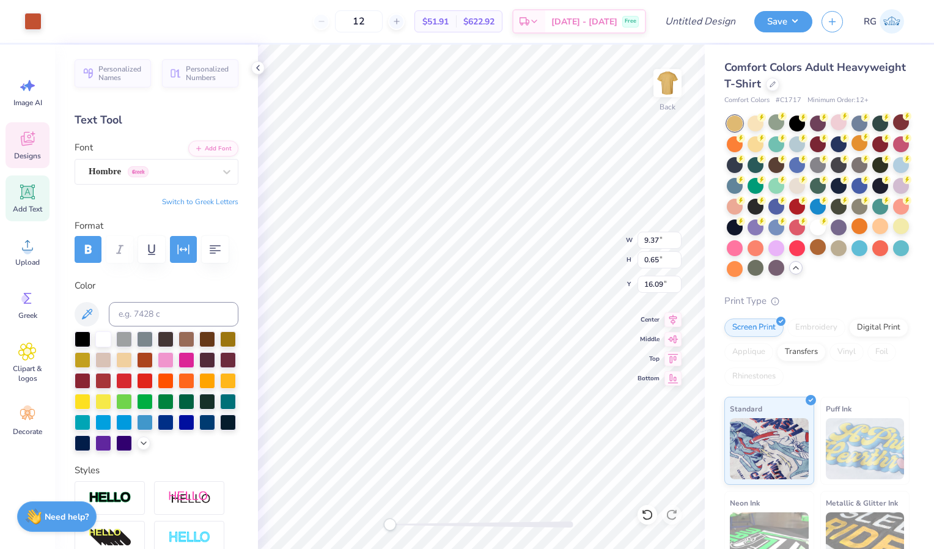
scroll to position [10, 2]
type input "5.78"
type input "2.98"
type input "3.01"
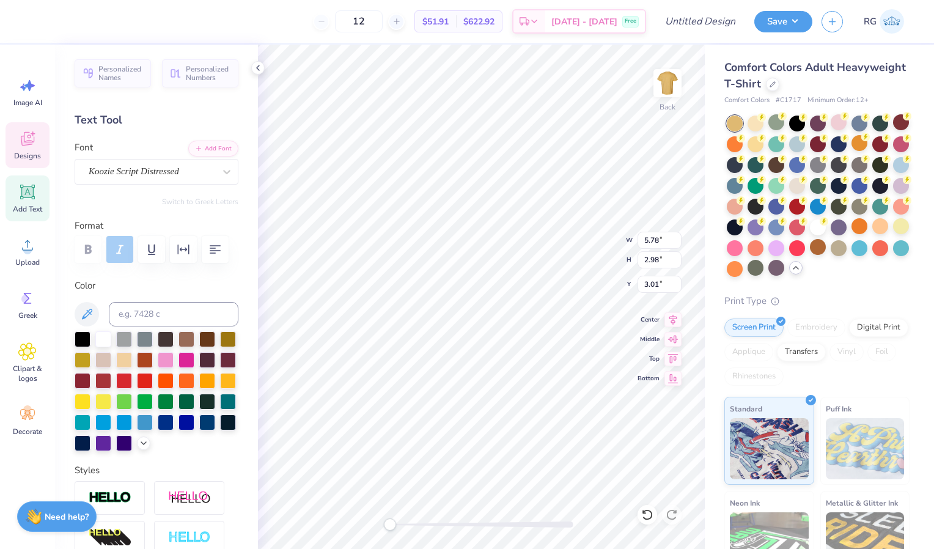
type textarea "Kappa"
type input "5.70"
type input "3.00"
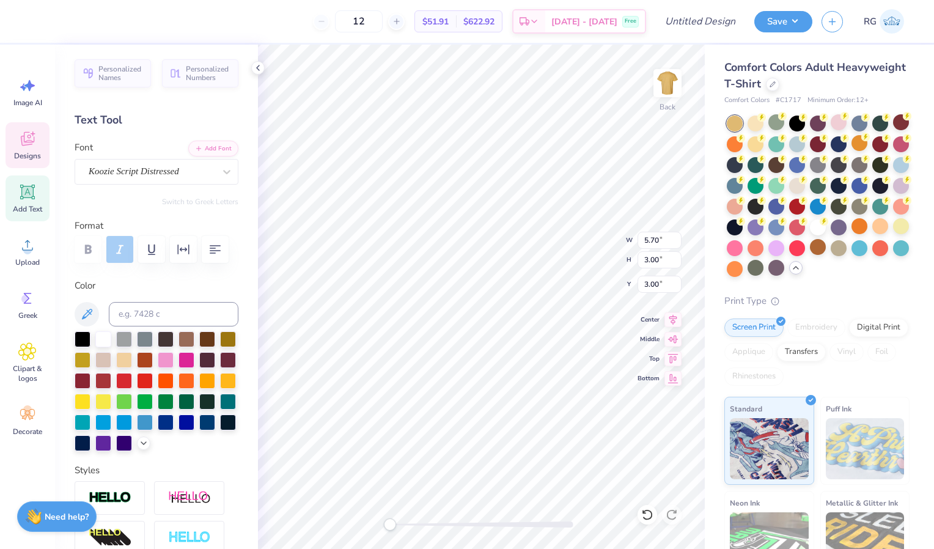
type textarea "Theta"
type input "5.64"
type input "2.94"
type input "5.37"
type input "3.10"
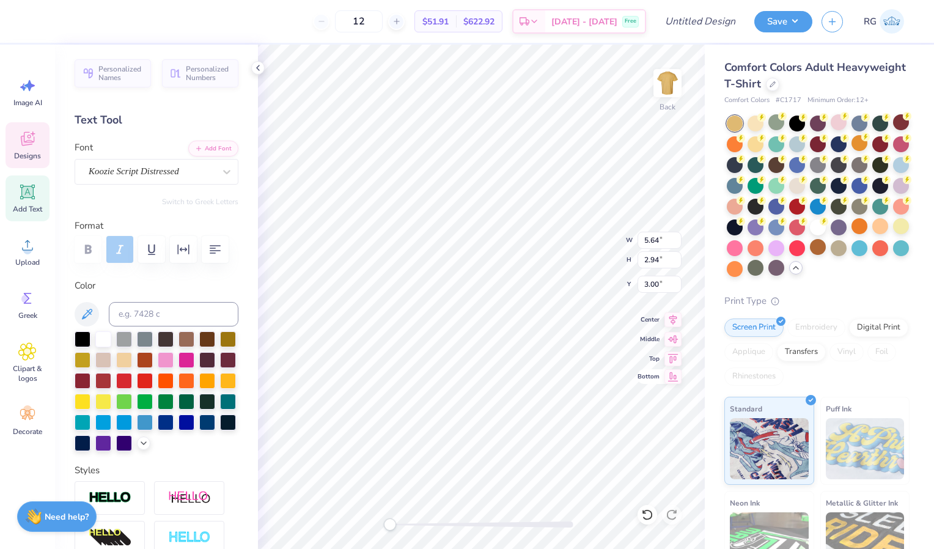
type input "2.84"
type input "12.47"
type input "13.51"
type input "2.42"
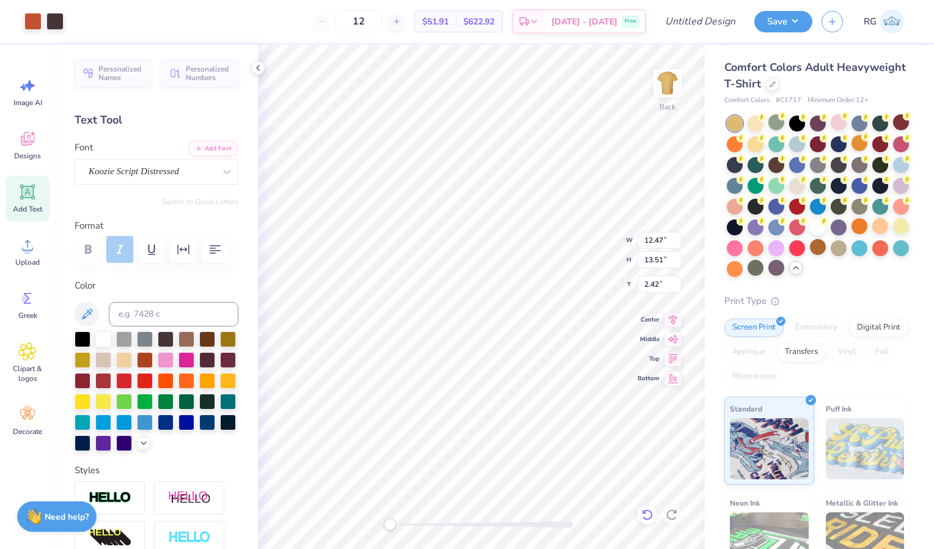
click at [653, 507] on div at bounding box center [648, 515] width 20 height 20
type input "13.74"
type input "13.29"
type input "2.64"
type input "1.95"
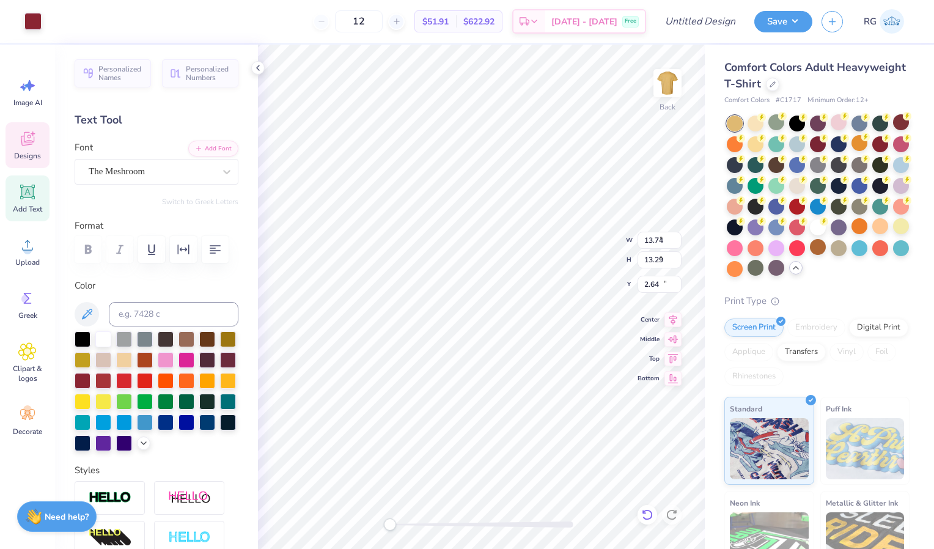
type input "1.46"
type input "11.04"
type input "5.37"
type input "3.10"
type input "2.64"
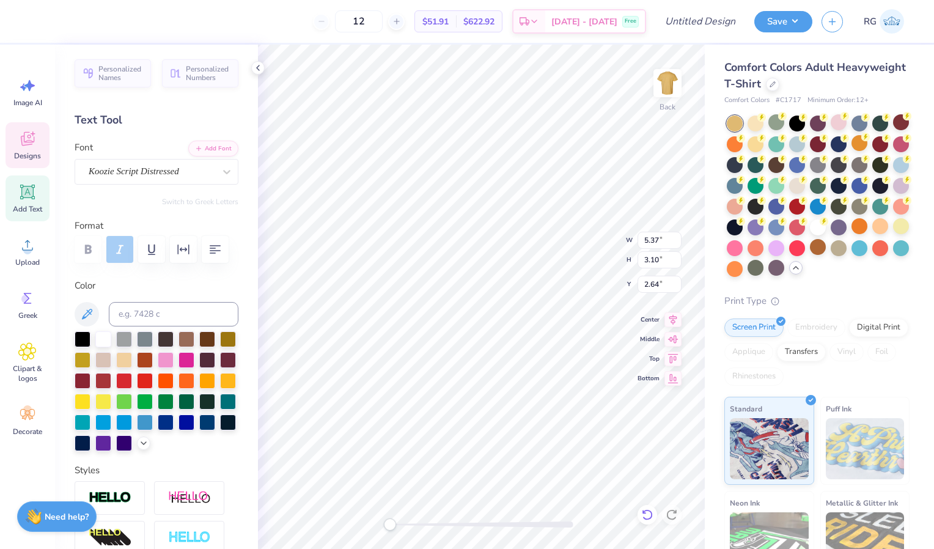
click at [645, 516] on icon at bounding box center [648, 515] width 12 height 12
type input "1.95"
type input "1.46"
type input "11.04"
type input "5.37"
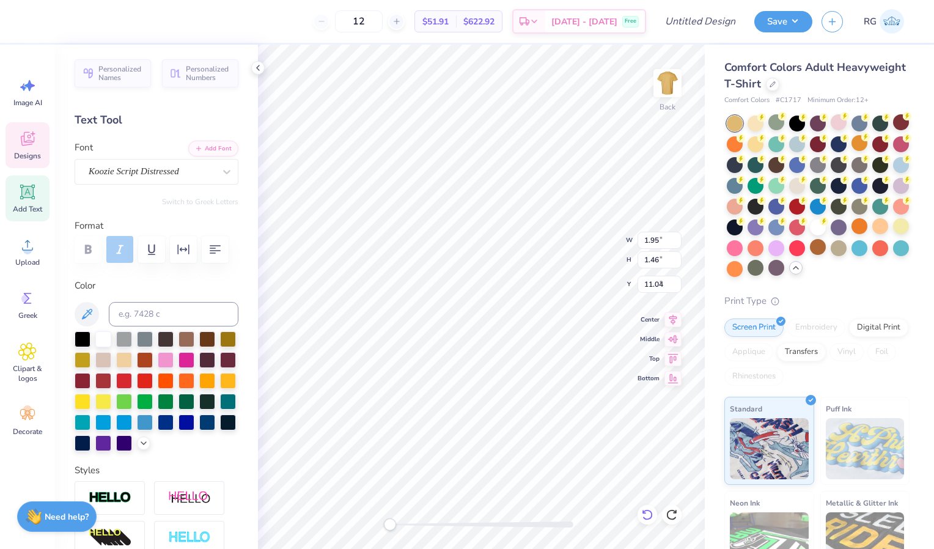
type input "3.10"
type input "2.64"
type textarea "Alpha"
type input "5.82"
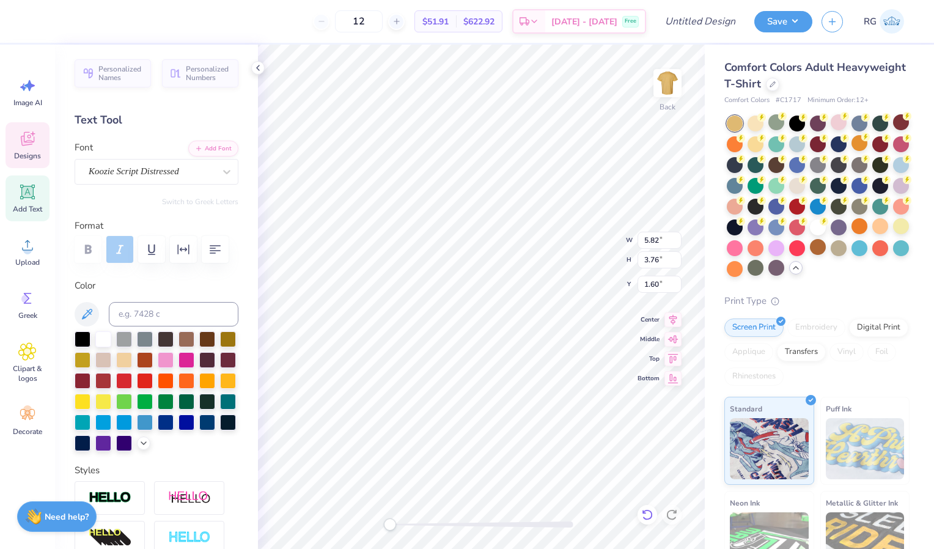
type input "3.76"
type input "1.60"
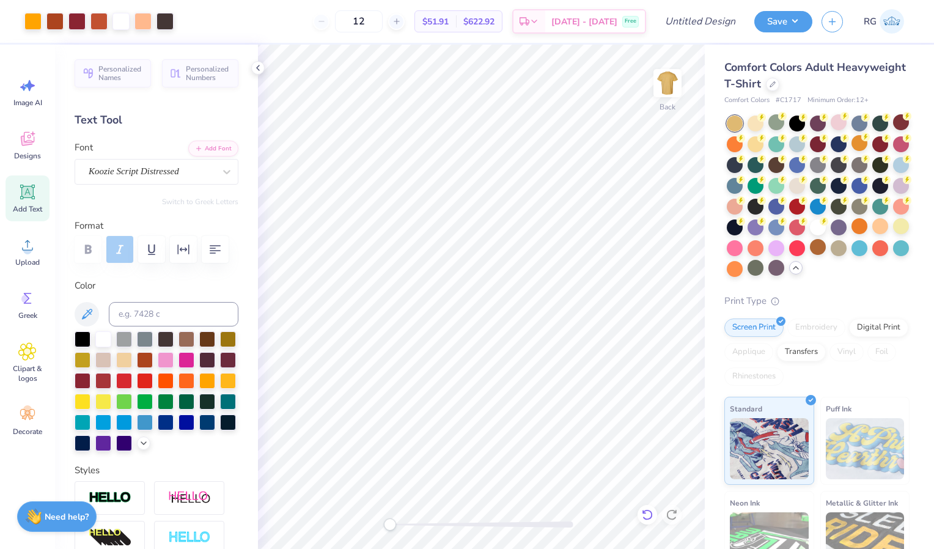
click at [646, 510] on icon at bounding box center [648, 515] width 12 height 12
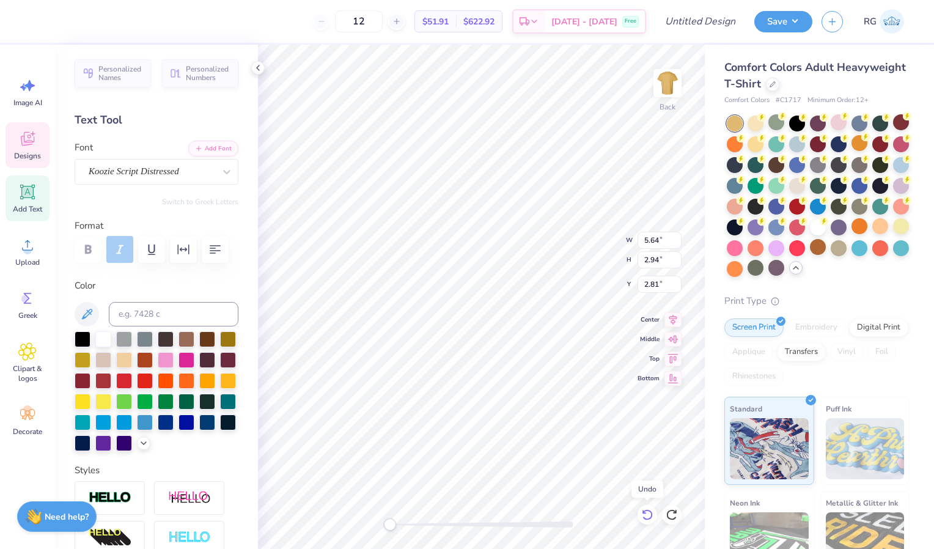
click at [646, 513] on icon at bounding box center [648, 515] width 12 height 12
type input "1.95"
type input "1.46"
type input "11.04"
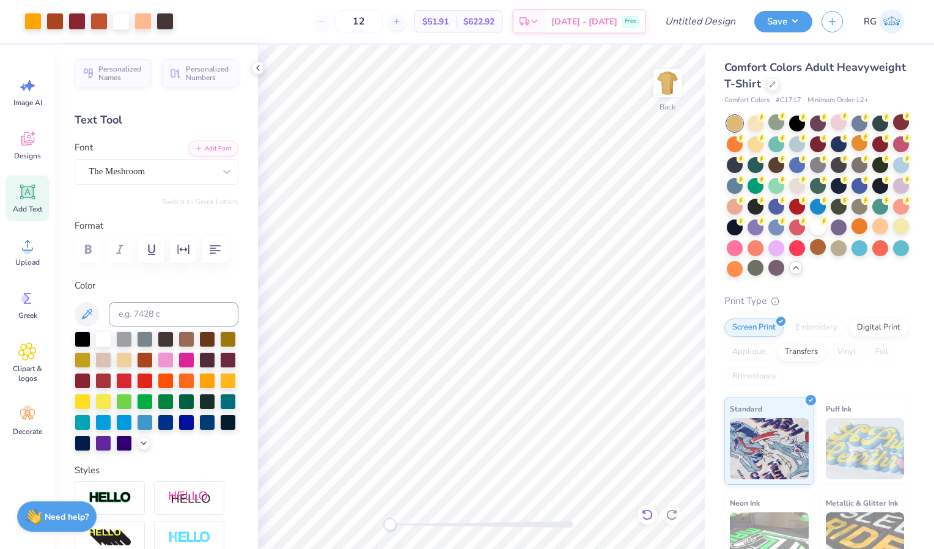
click at [654, 515] on div at bounding box center [648, 515] width 20 height 20
click at [677, 520] on icon at bounding box center [672, 515] width 12 height 12
click at [712, 23] on input "Design Title" at bounding box center [716, 21] width 60 height 24
paste input "Bucknell Theta Fall Date Party 2025"
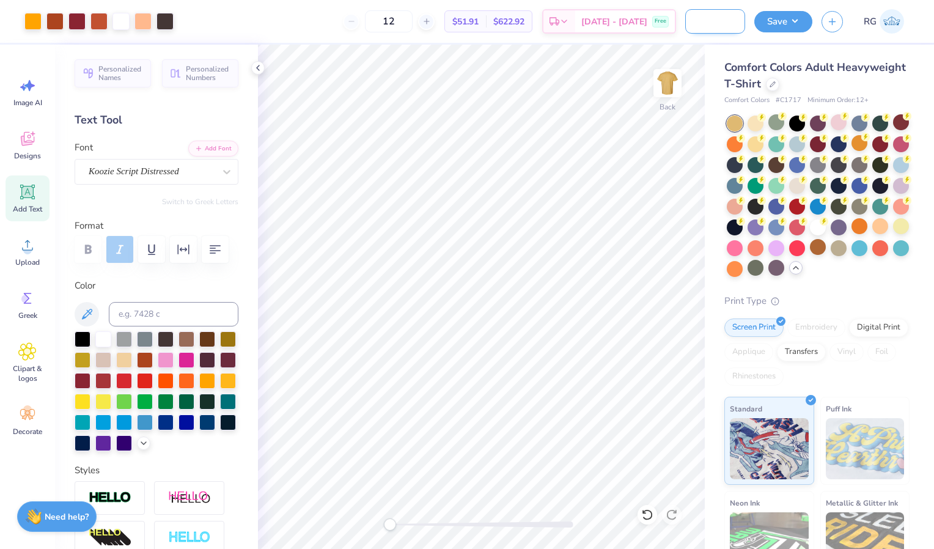
click at [712, 23] on input "Bucknell Theta Fall Date Party 2025" at bounding box center [716, 21] width 60 height 24
type input "Bucknell Theta Fall Date Party 2025"
click at [791, 20] on button "Save" at bounding box center [784, 19] width 58 height 21
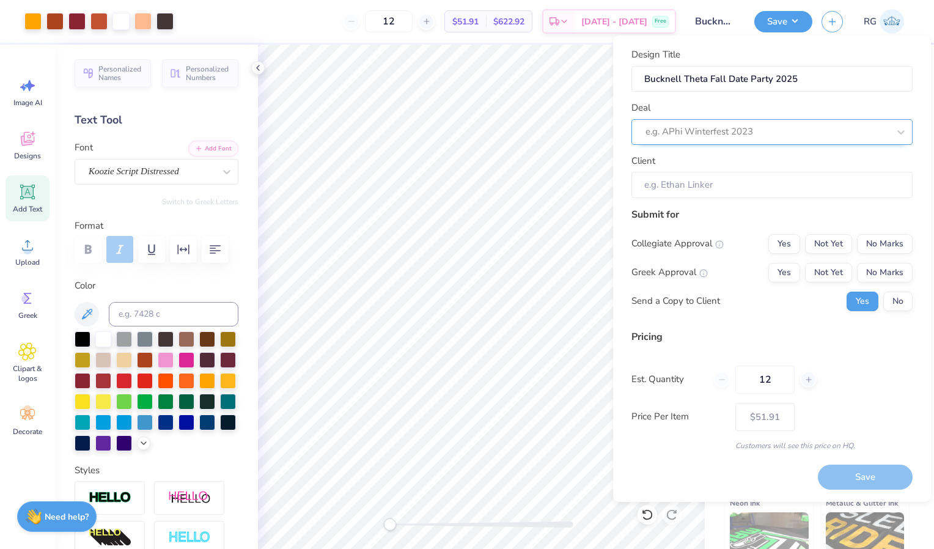
click at [753, 134] on div at bounding box center [767, 132] width 243 height 17
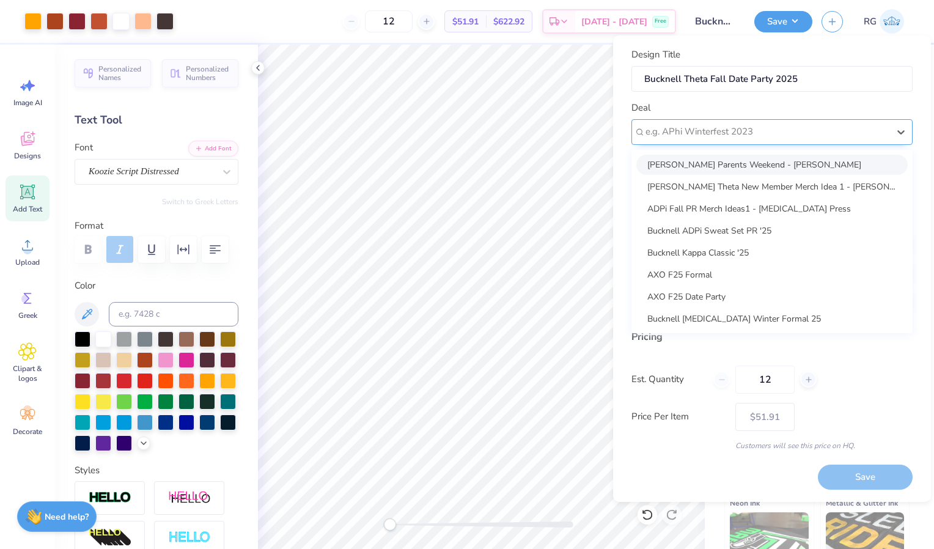
paste input "Bucknell Theta Fall Date Party 2025"
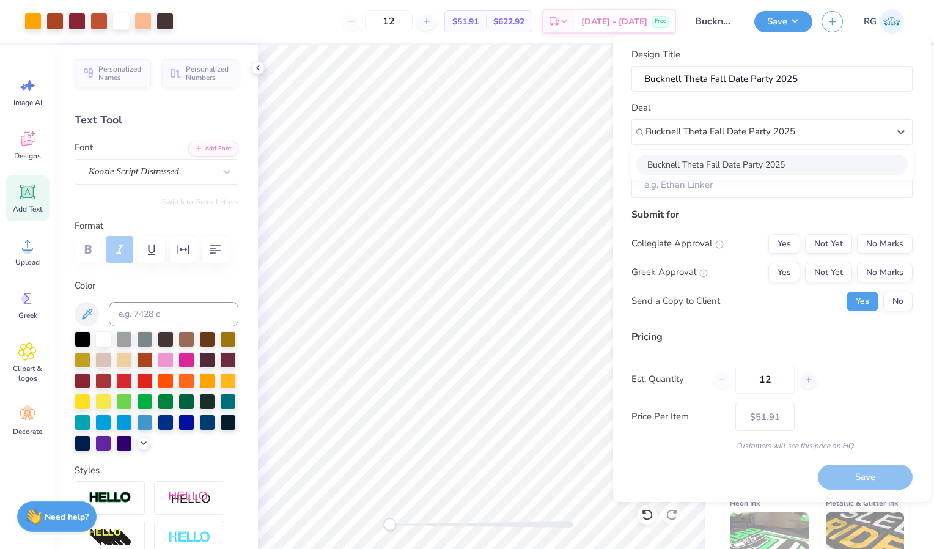
click at [762, 157] on div "Bucknell Theta Fall Date Party 2025" at bounding box center [773, 165] width 272 height 20
type input "Bucknell Theta Fall Date Party 2025"
type input "Sydney Strasser"
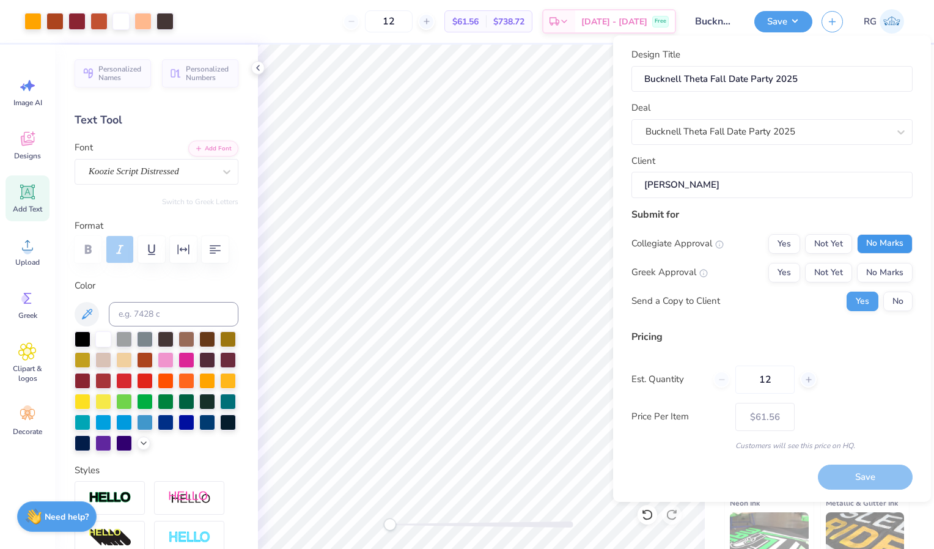
click at [882, 237] on button "No Marks" at bounding box center [885, 244] width 56 height 20
click at [801, 268] on div "Yes Not Yet No Marks" at bounding box center [841, 273] width 144 height 20
click at [784, 274] on button "Yes" at bounding box center [785, 273] width 32 height 20
type input "$61.56"
click at [777, 377] on input "12" at bounding box center [765, 380] width 59 height 28
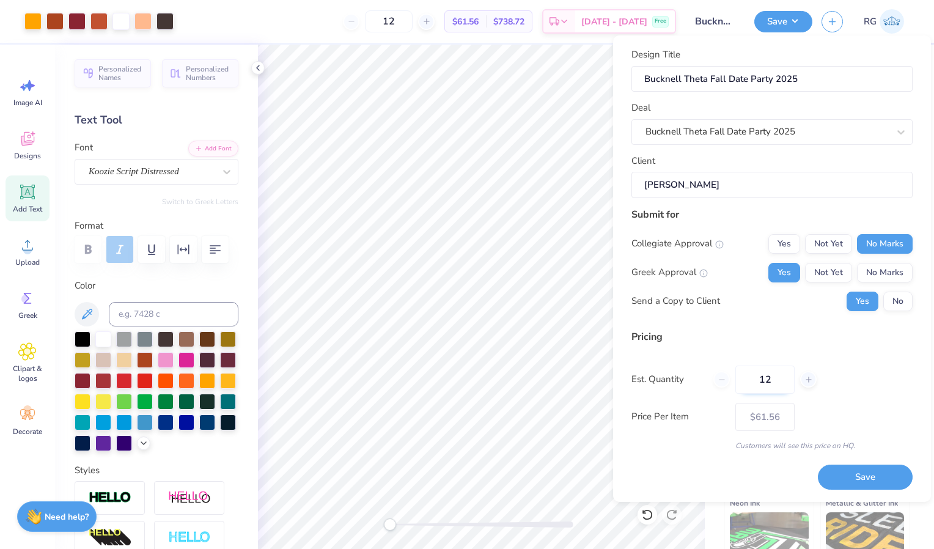
type input "1"
type input "0"
type input "050"
type input "50"
type input "$28.42"
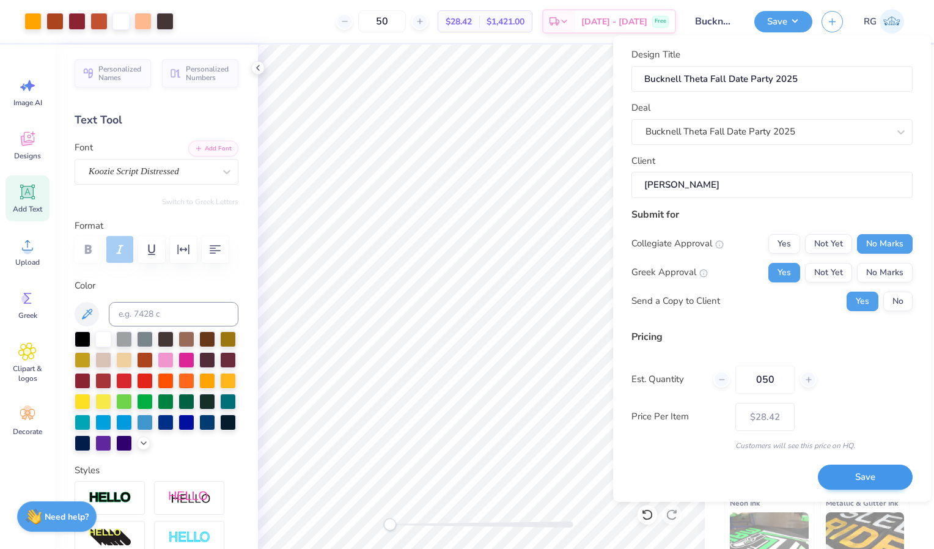
type input "050"
click at [852, 479] on button "Save" at bounding box center [865, 477] width 95 height 25
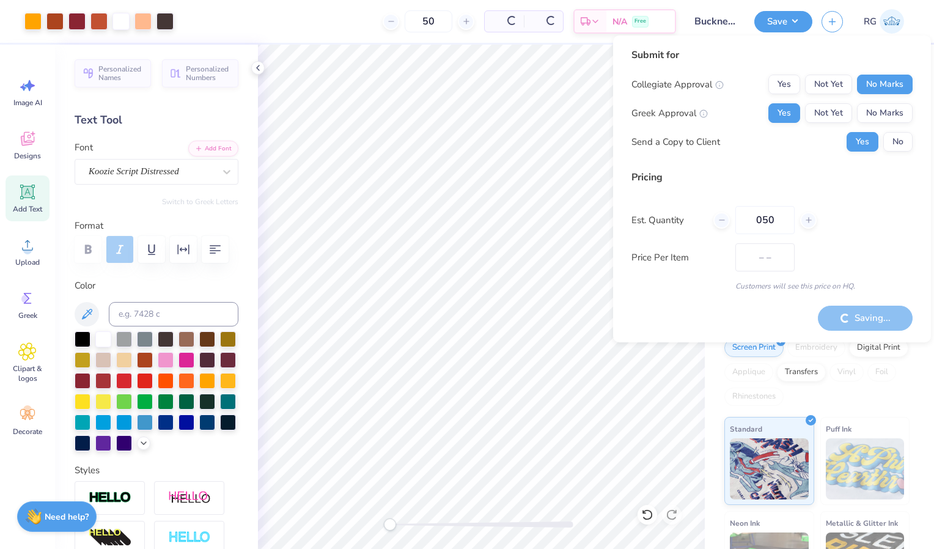
type input "$23.97"
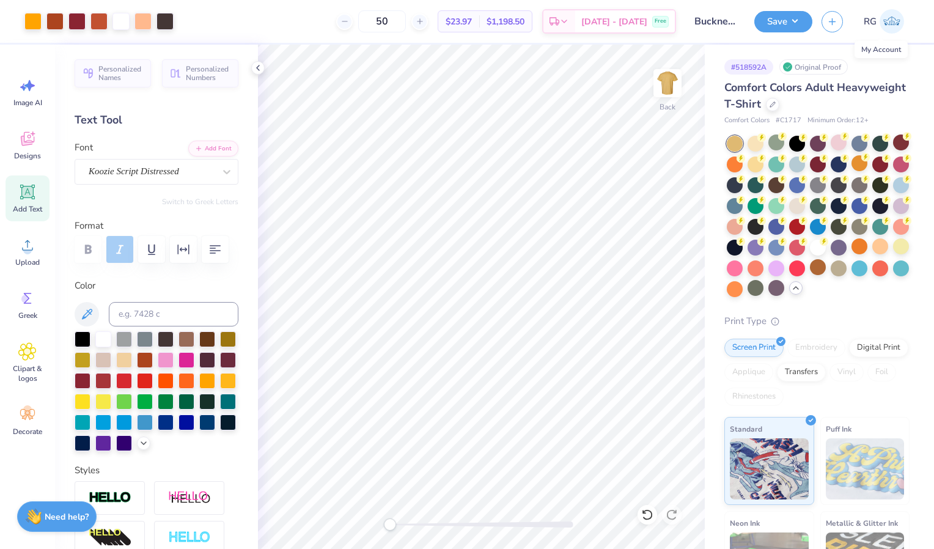
click at [898, 28] on img at bounding box center [892, 21] width 24 height 24
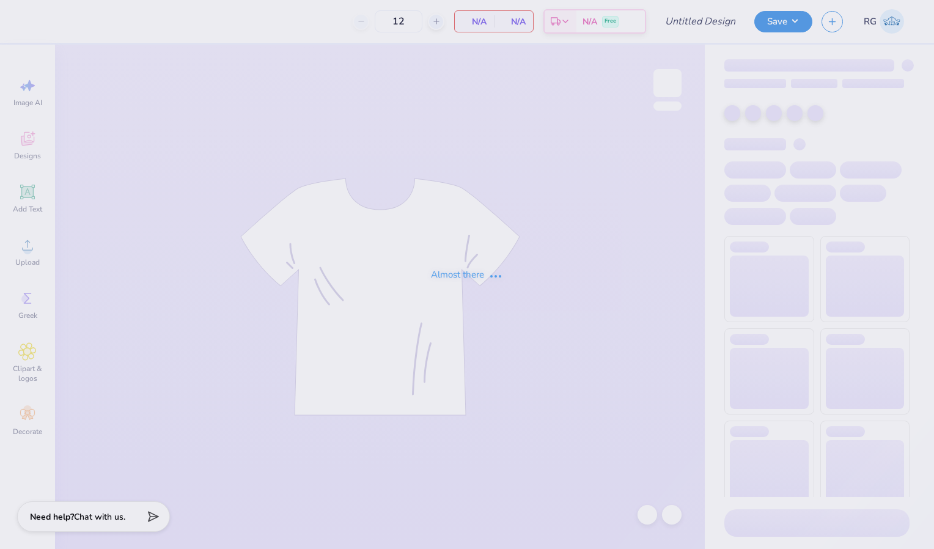
type input "[PERSON_NAME]- Genral Merch"
type input "50"
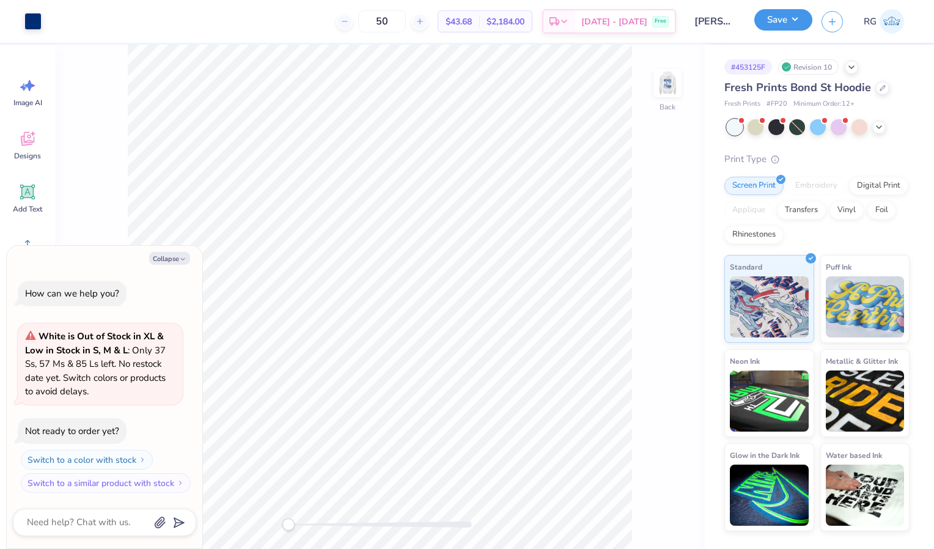
click at [784, 15] on button "Save" at bounding box center [784, 19] width 58 height 21
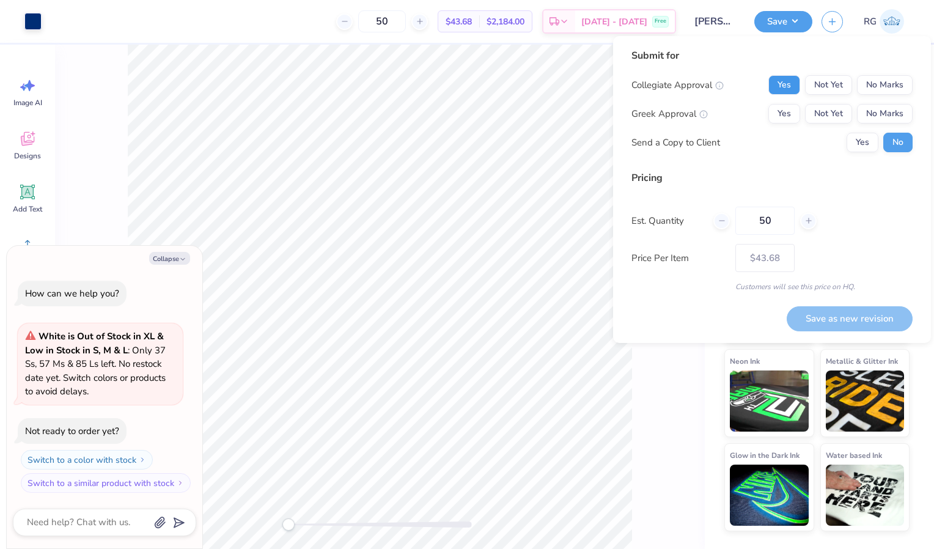
click at [790, 86] on button "Yes" at bounding box center [785, 85] width 32 height 20
click at [790, 119] on button "Yes" at bounding box center [785, 114] width 32 height 20
click at [876, 87] on button "No Marks" at bounding box center [885, 85] width 56 height 20
click at [780, 79] on button "Yes" at bounding box center [785, 85] width 32 height 20
click at [879, 118] on button "No Marks" at bounding box center [885, 114] width 56 height 20
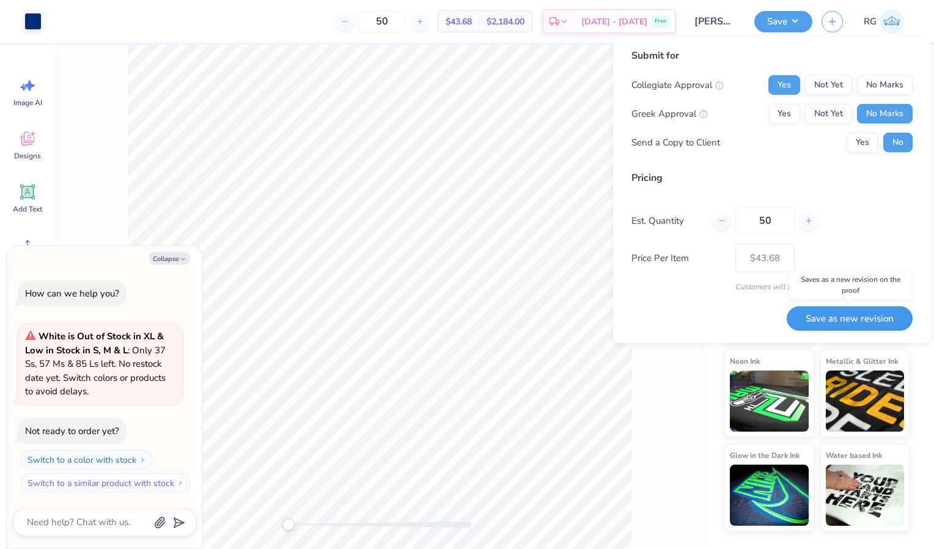
click at [850, 324] on button "Save as new revision" at bounding box center [850, 318] width 126 height 25
type textarea "x"
type input "– –"
type textarea "x"
type input "$43.68"
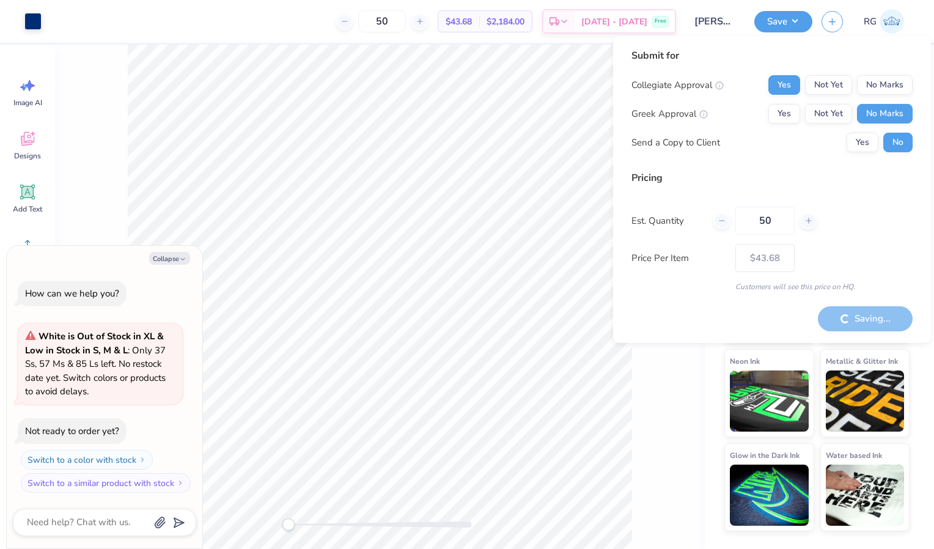
click at [176, 253] on button "Collapse" at bounding box center [169, 258] width 41 height 13
click at [160, 257] on button "Collapse" at bounding box center [169, 258] width 41 height 13
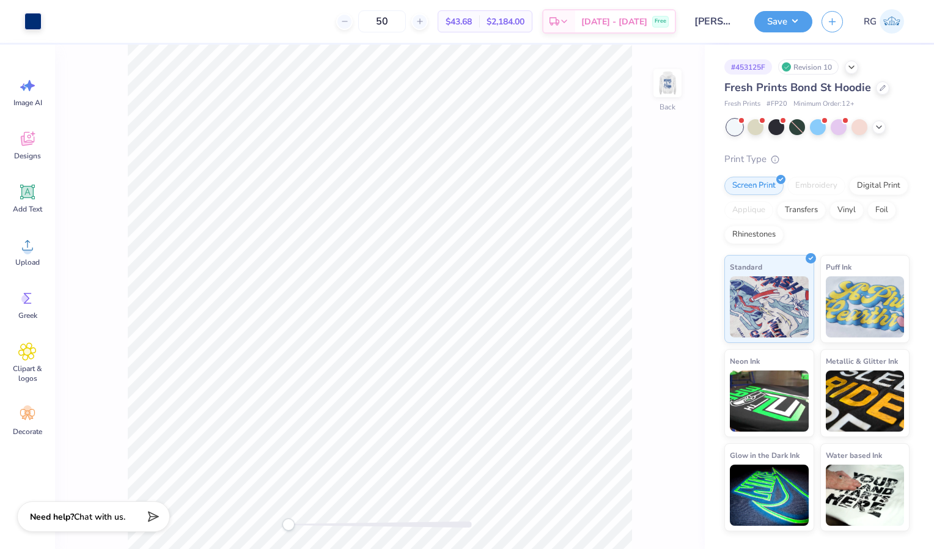
type textarea "x"
